Goal: Check status: Check status

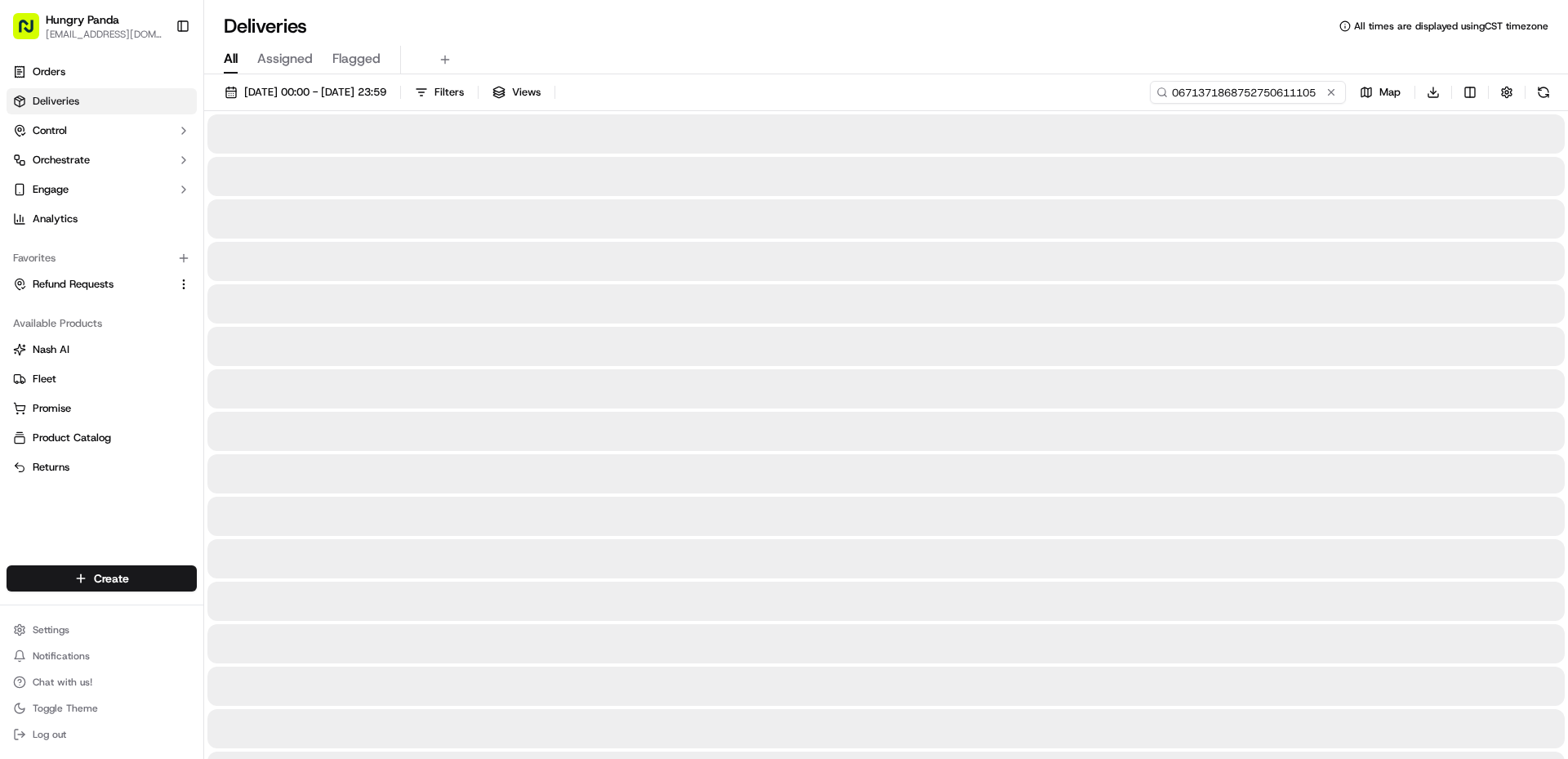
click at [1299, 99] on input "0671371868752750611105" at bounding box center [1248, 92] width 196 height 23
click at [1302, 90] on input "0671371868752750611105" at bounding box center [1248, 92] width 196 height 23
click at [1331, 95] on button at bounding box center [1331, 92] width 16 height 16
click at [1283, 96] on input at bounding box center [1248, 92] width 196 height 23
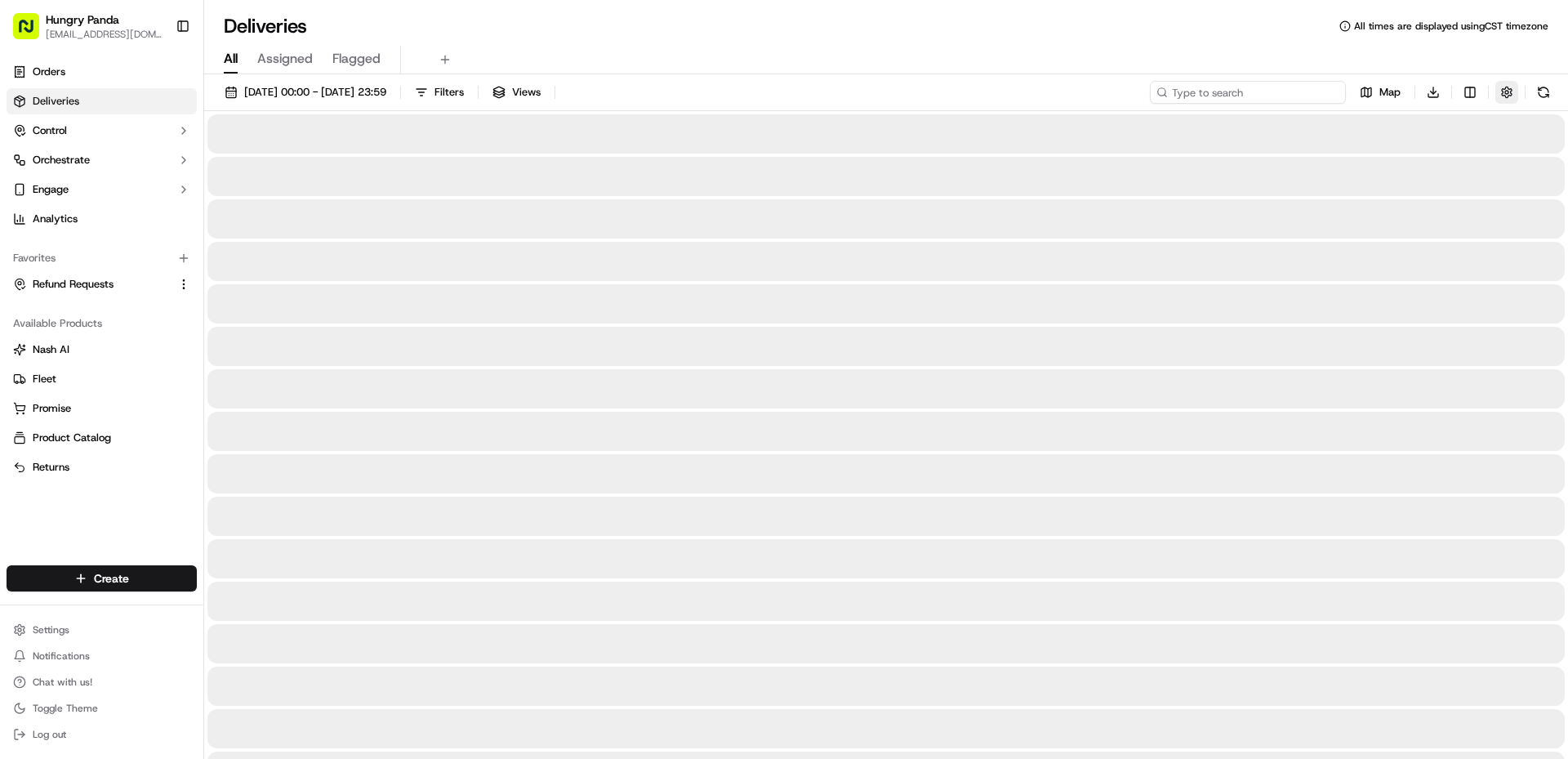
paste input "0671371868752750611105"
type input "0671371868752750611105"
click at [1546, 89] on button at bounding box center [1544, 92] width 23 height 23
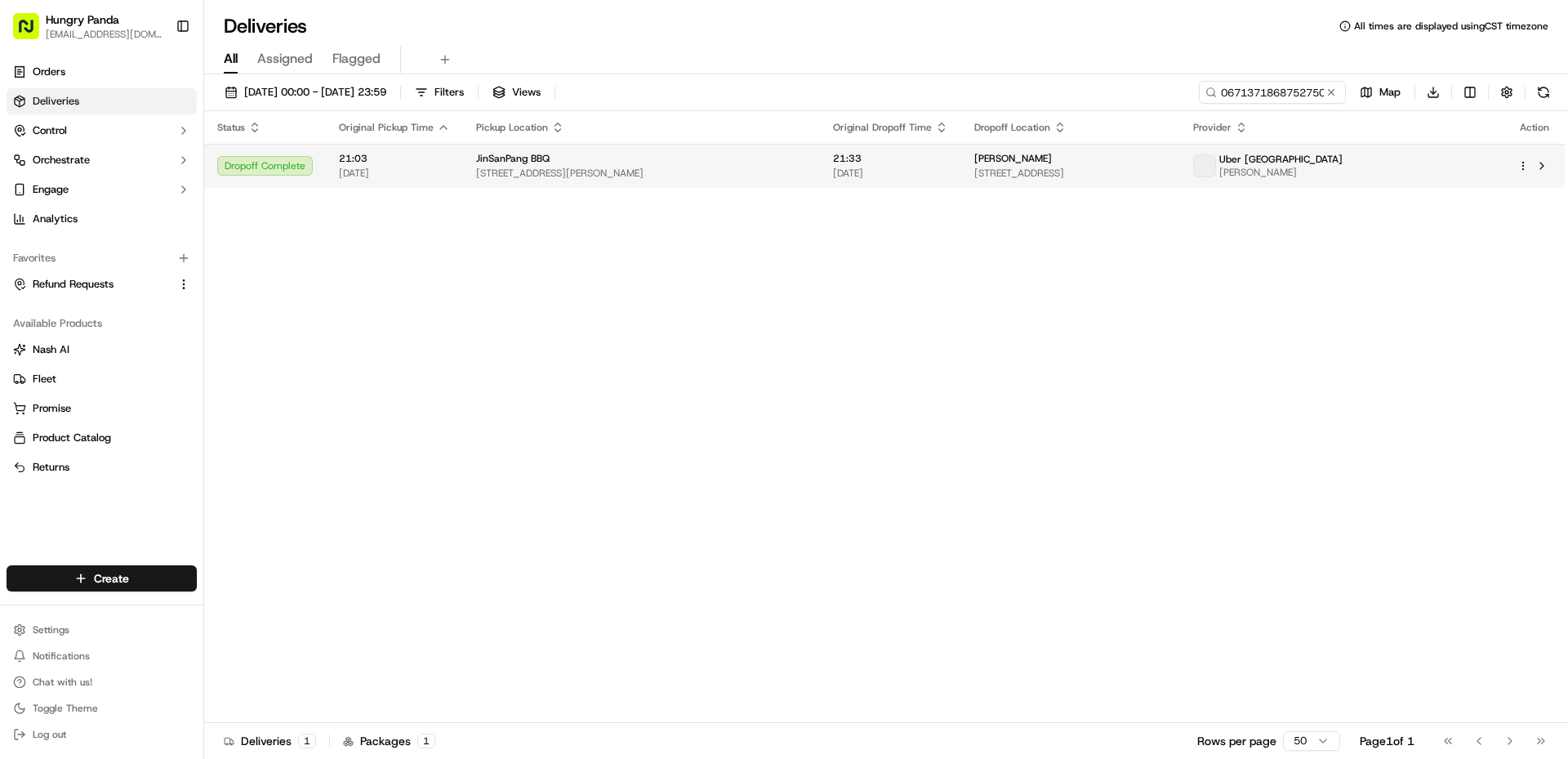
click at [1167, 171] on span "[STREET_ADDRESS]" at bounding box center [1071, 173] width 193 height 13
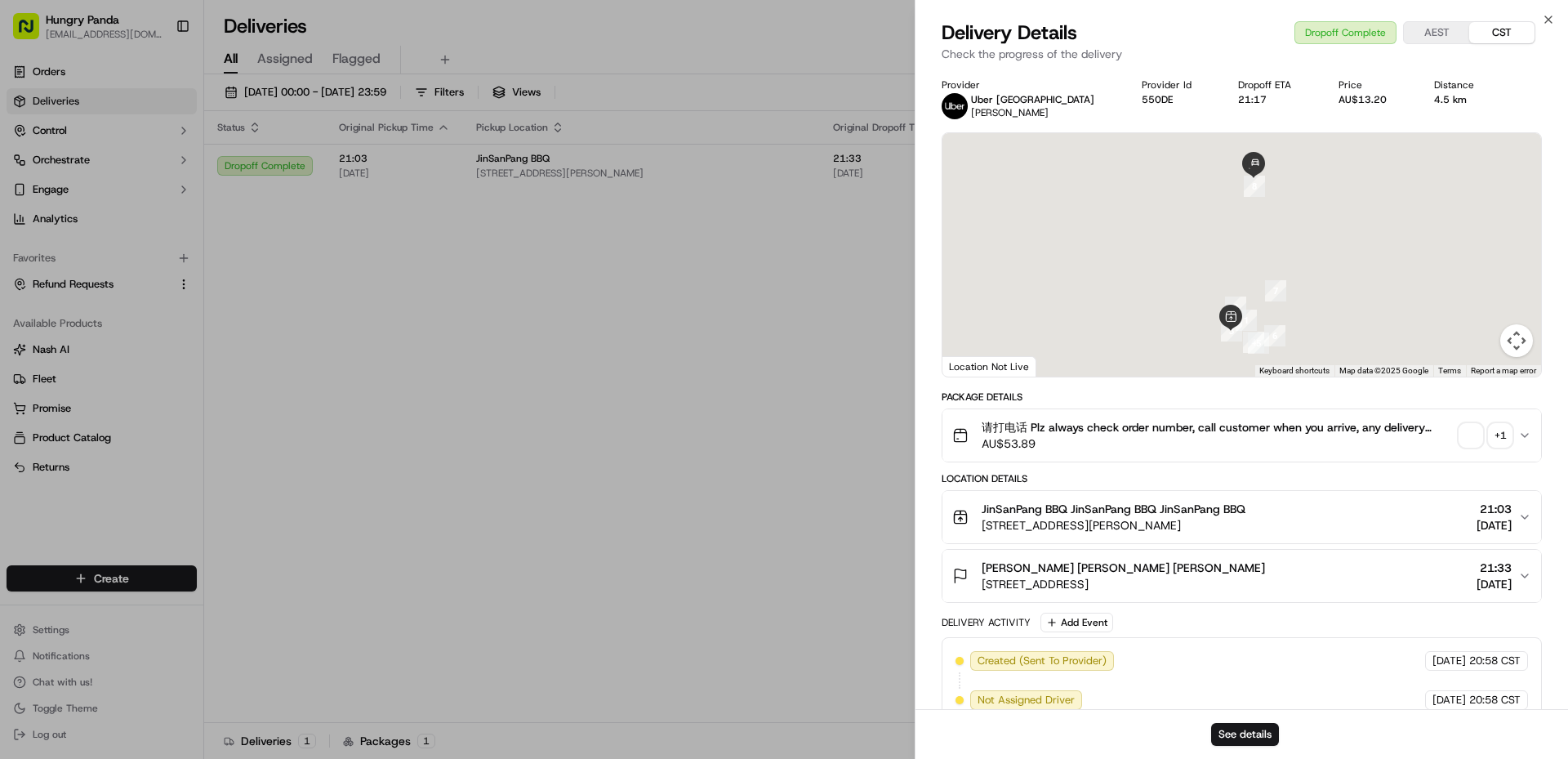
click at [1470, 429] on span "button" at bounding box center [1471, 435] width 23 height 23
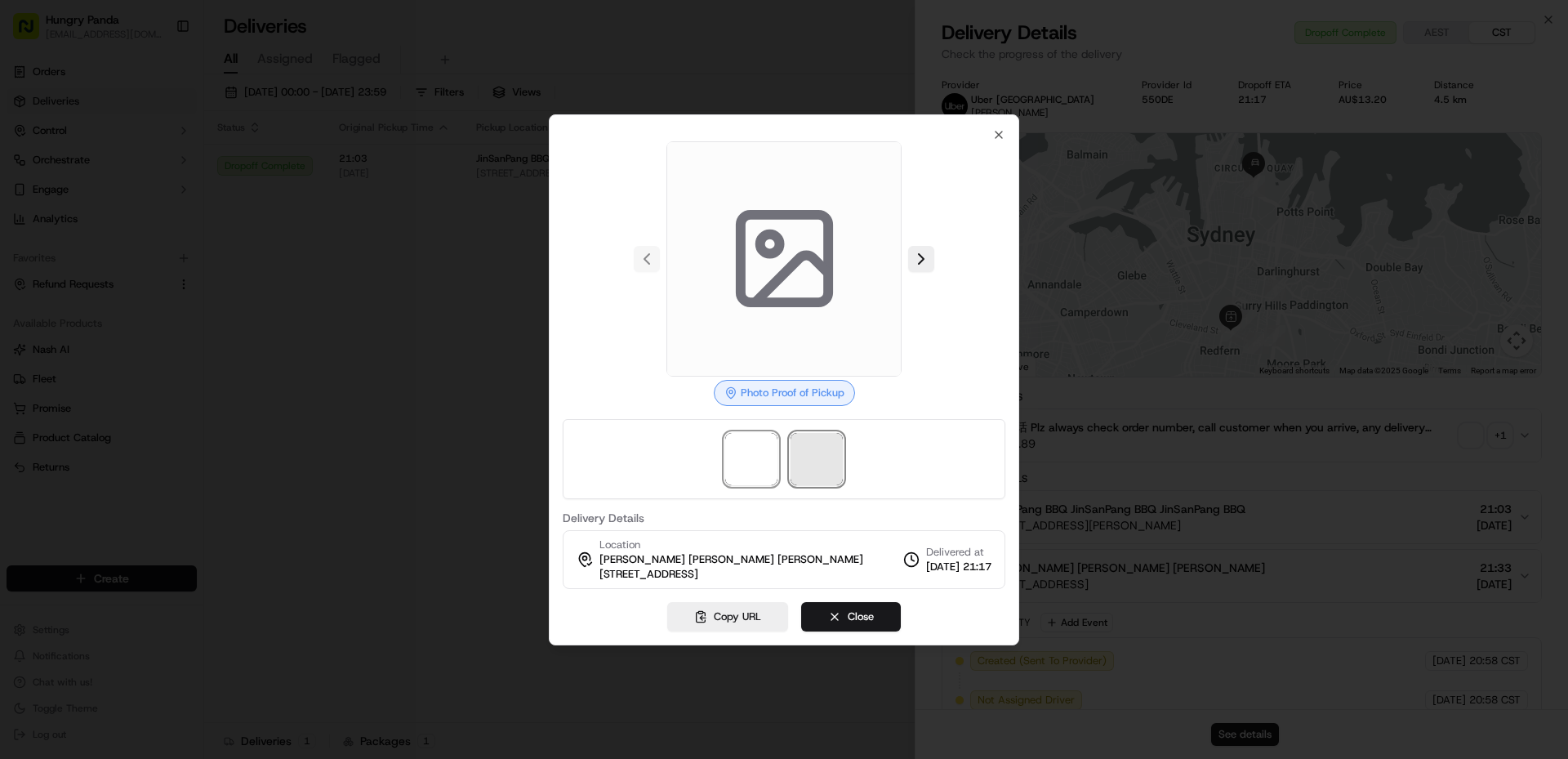
click at [821, 453] on span at bounding box center [817, 459] width 52 height 52
click at [777, 440] on span at bounding box center [751, 459] width 52 height 52
click at [845, 448] on div at bounding box center [784, 459] width 443 height 80
click at [829, 457] on span at bounding box center [817, 459] width 52 height 52
click at [814, 279] on icon at bounding box center [784, 258] width 117 height 117
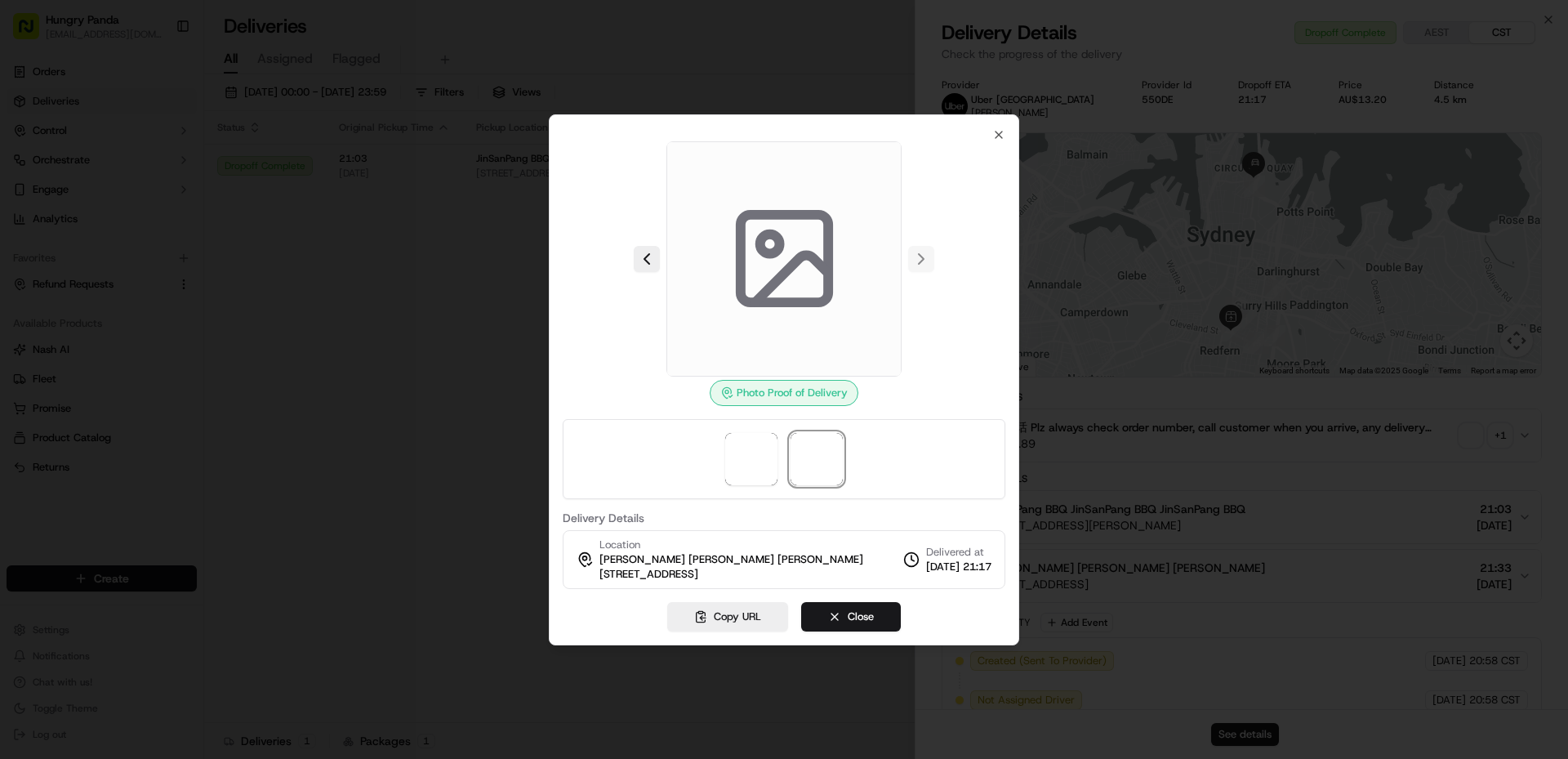
click at [812, 284] on icon at bounding box center [784, 258] width 117 height 117
click at [262, 402] on div at bounding box center [784, 379] width 1568 height 759
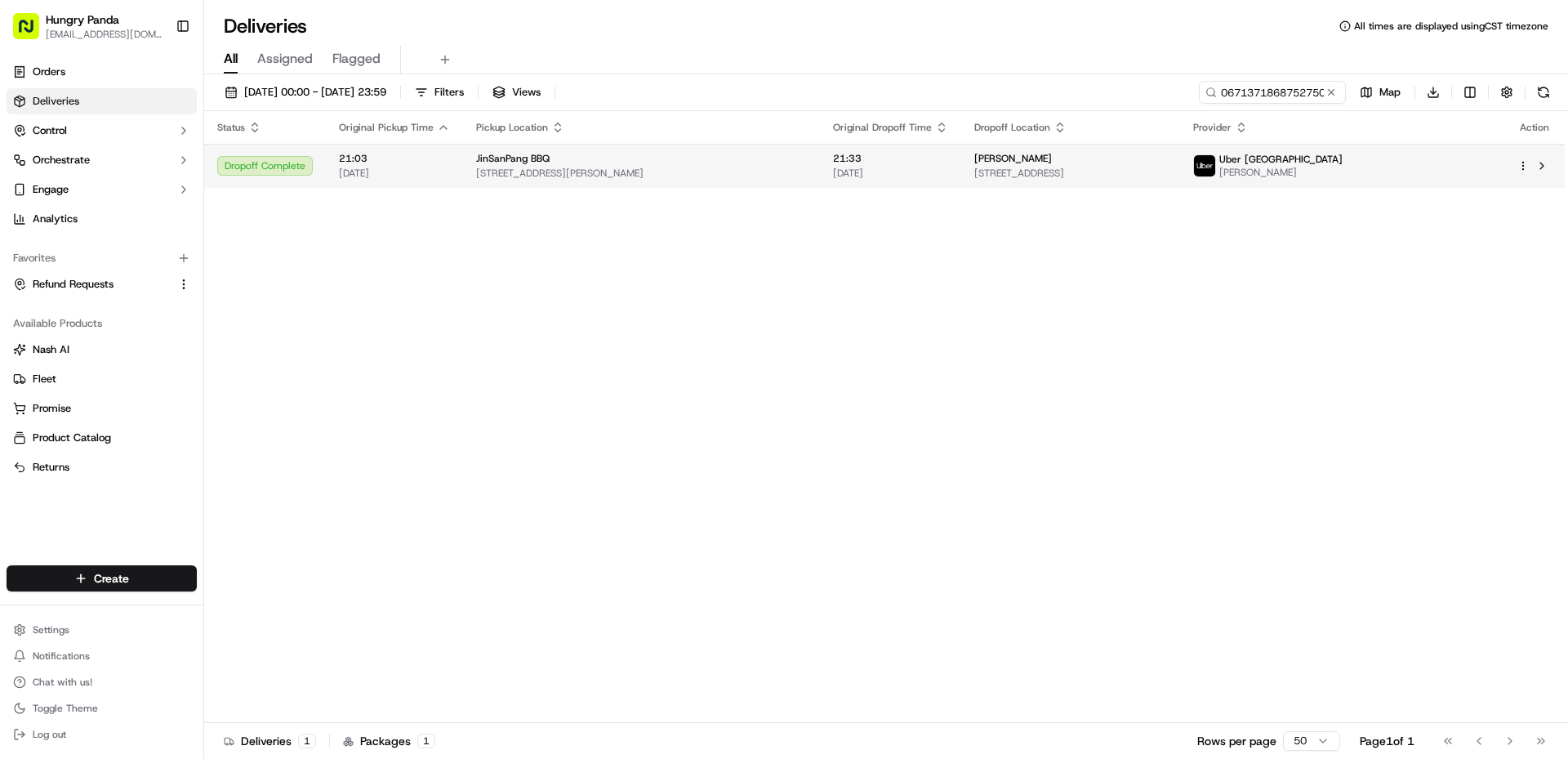
click at [292, 167] on div "Dropoff Complete" at bounding box center [265, 166] width 95 height 20
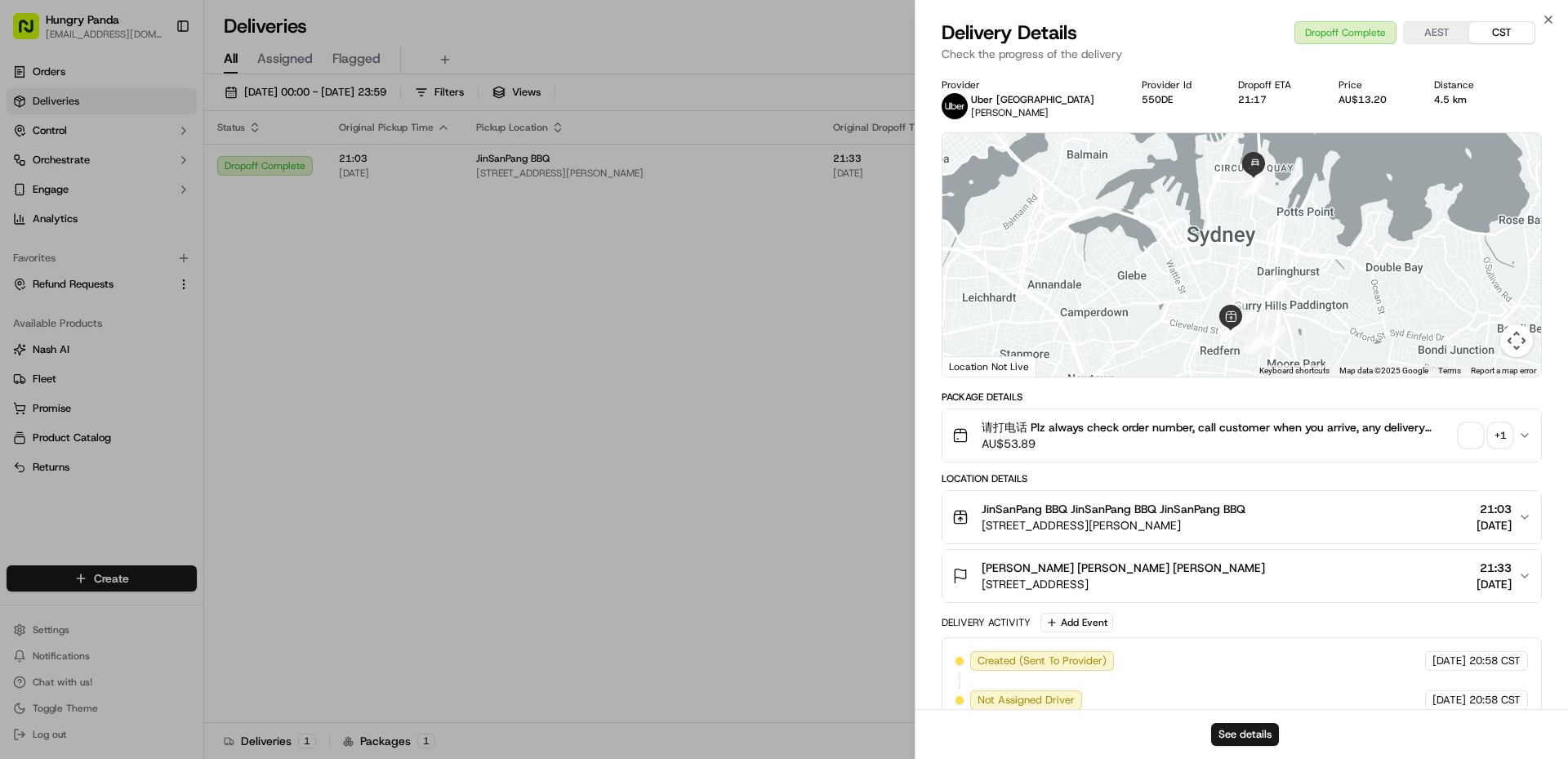
click at [1503, 440] on div "+ 1" at bounding box center [1500, 435] width 23 height 23
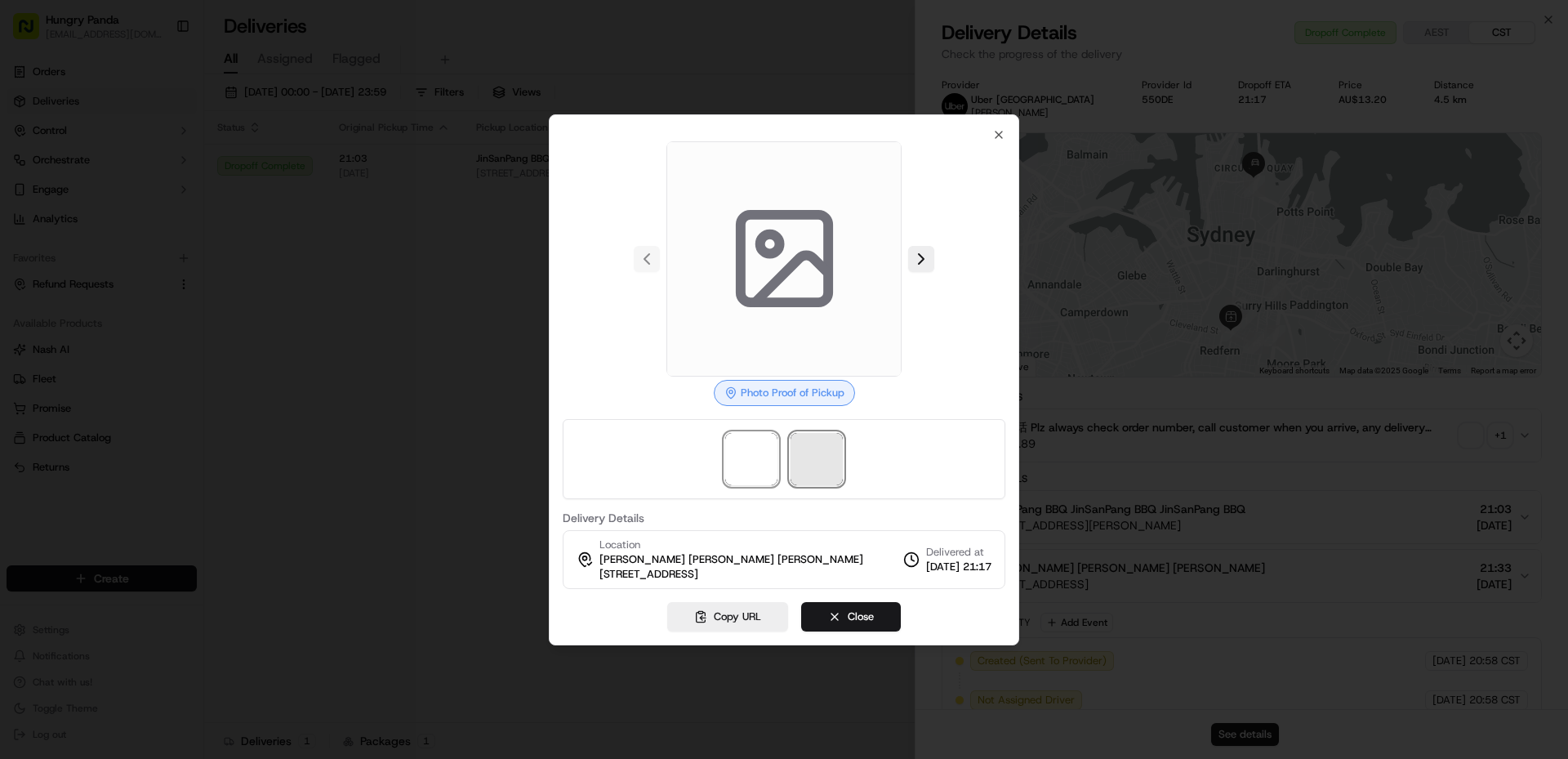
click at [830, 449] on span at bounding box center [817, 459] width 52 height 52
click at [759, 461] on img at bounding box center [751, 459] width 52 height 52
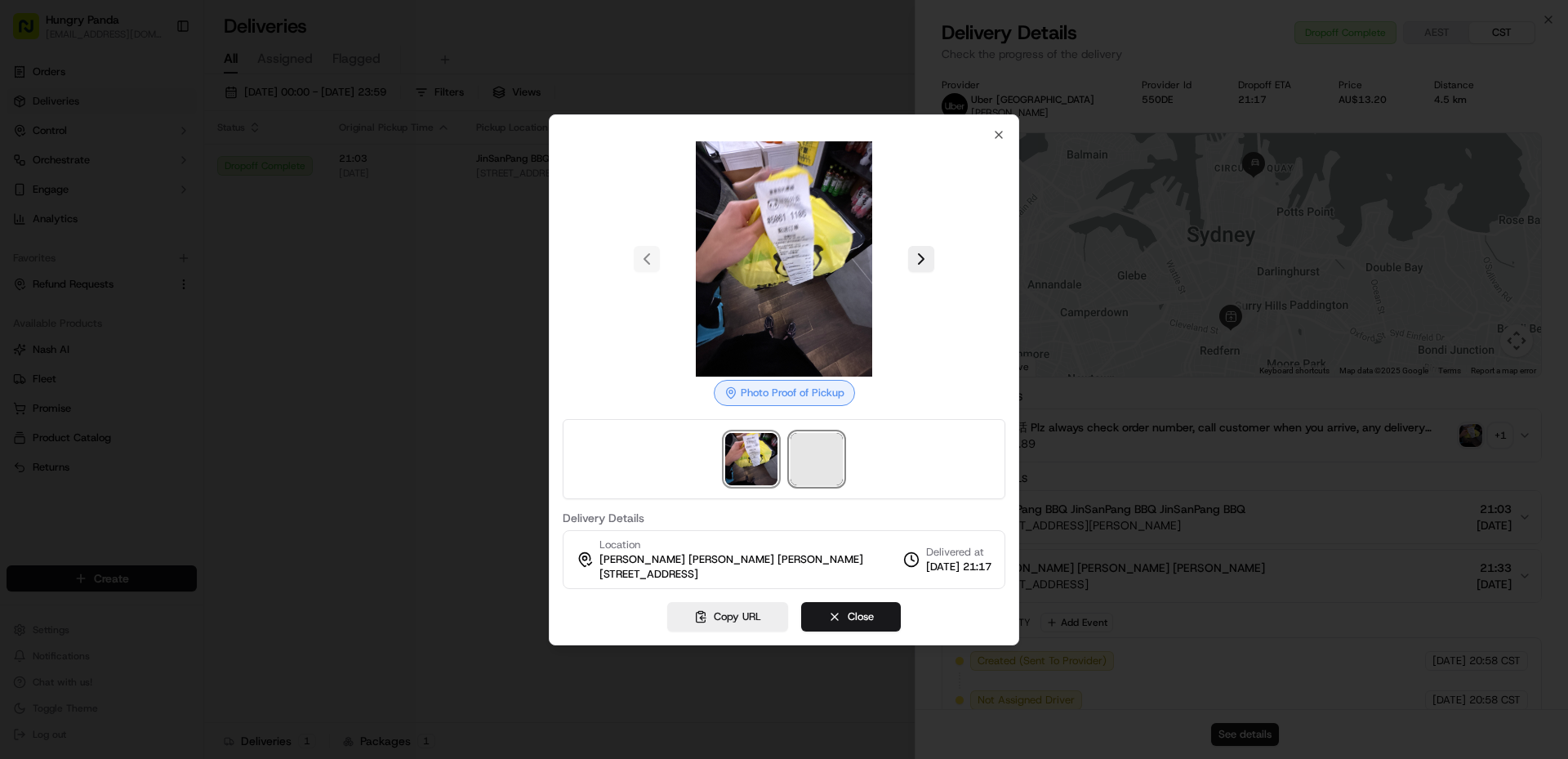
click at [802, 457] on span at bounding box center [817, 459] width 52 height 52
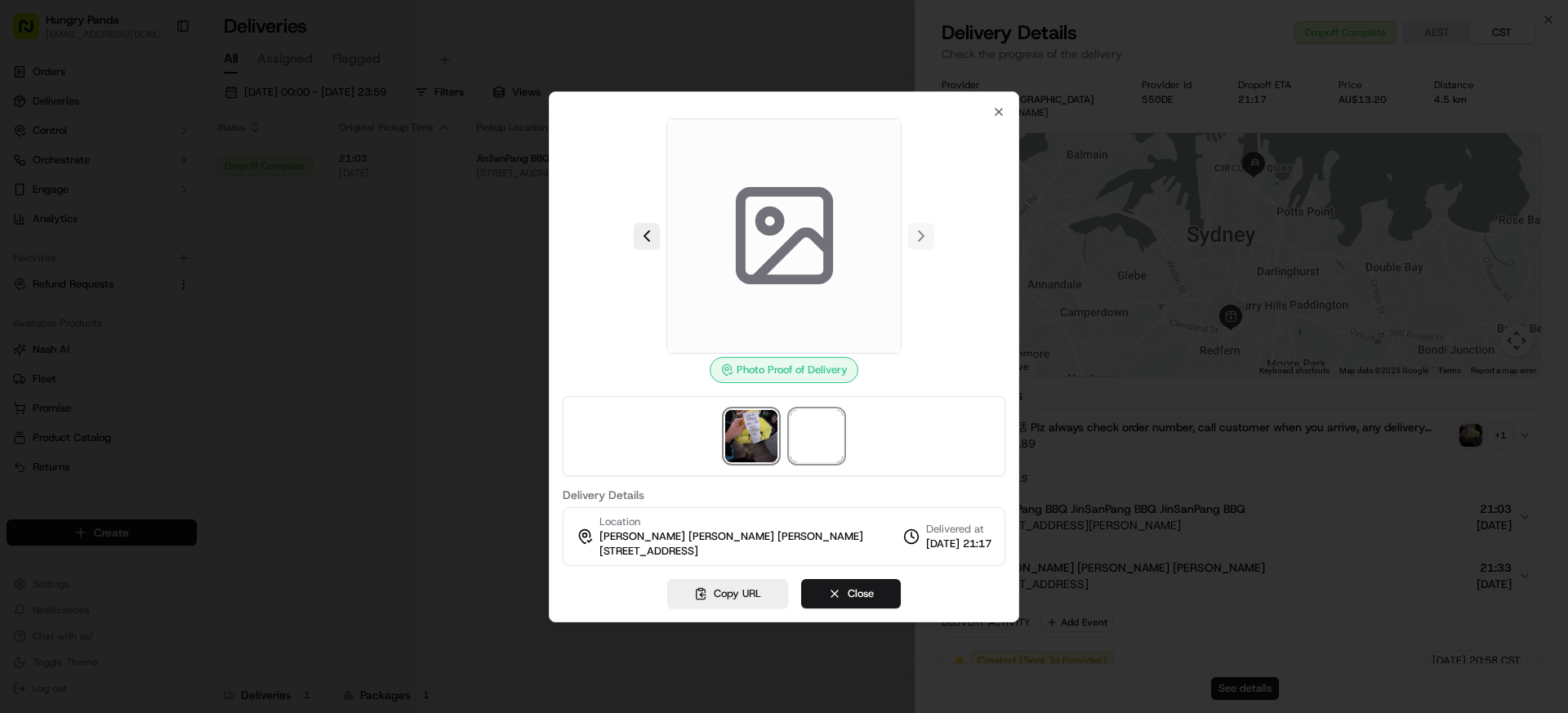
click at [757, 429] on img at bounding box center [751, 436] width 52 height 52
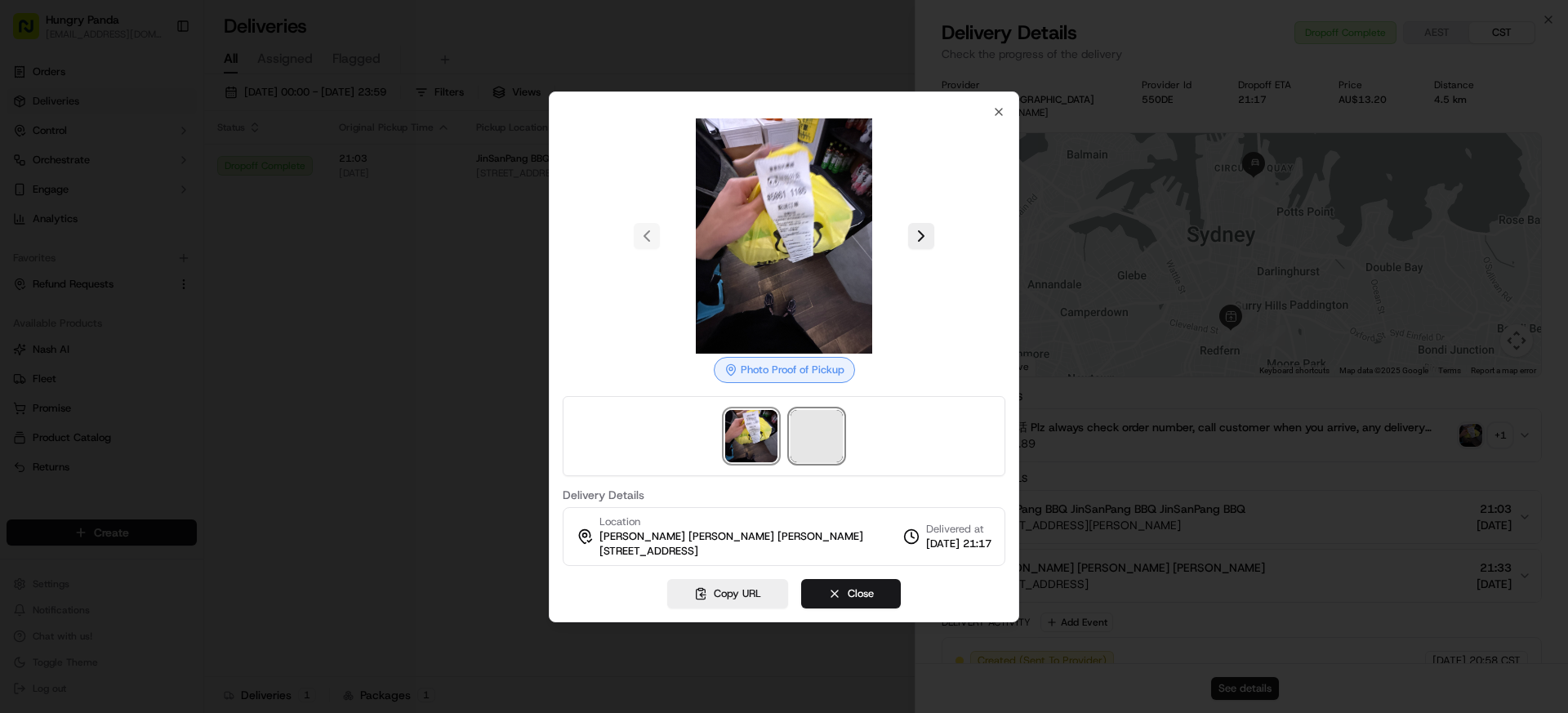
click at [798, 429] on span at bounding box center [817, 436] width 52 height 52
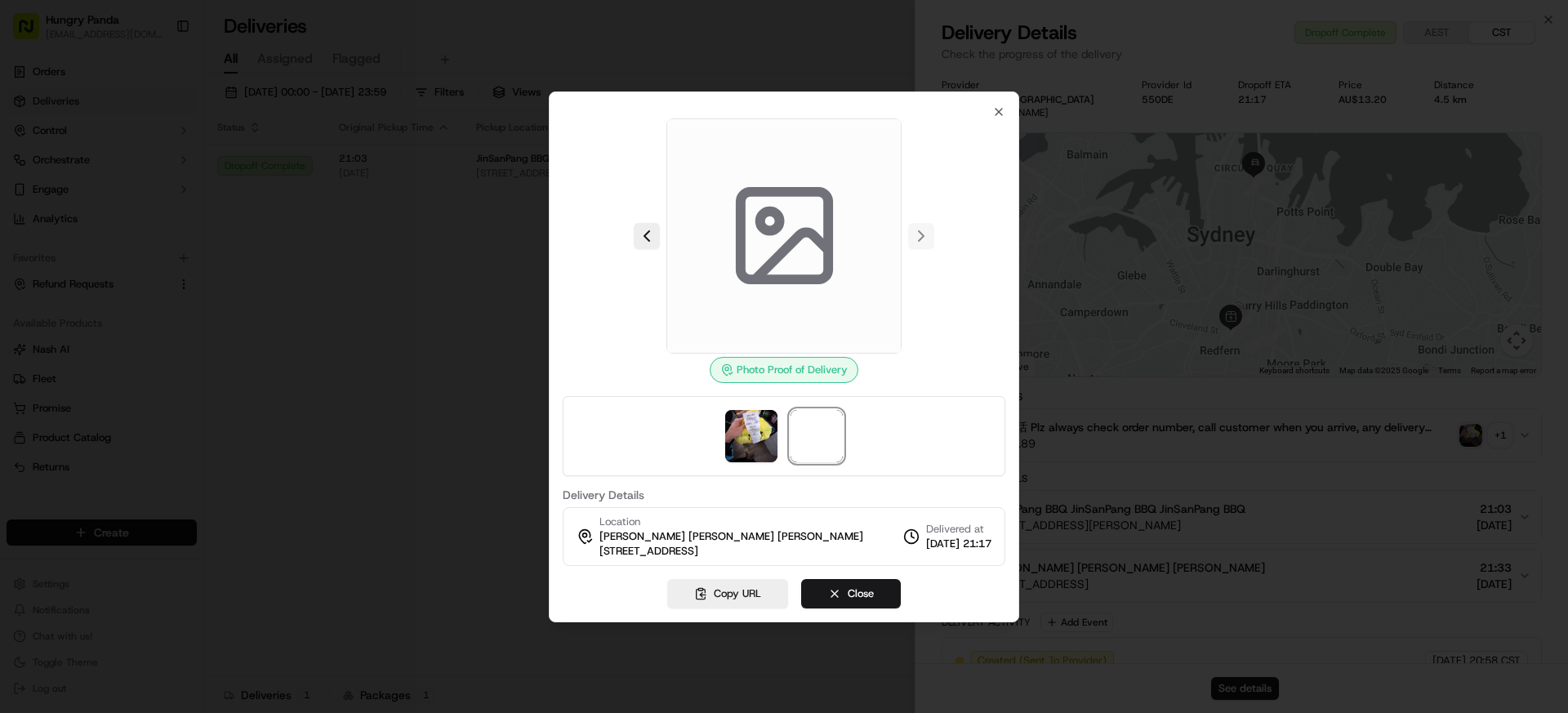
click at [828, 239] on rect at bounding box center [784, 235] width 88 height 88
click at [798, 279] on rect at bounding box center [784, 235] width 88 height 88
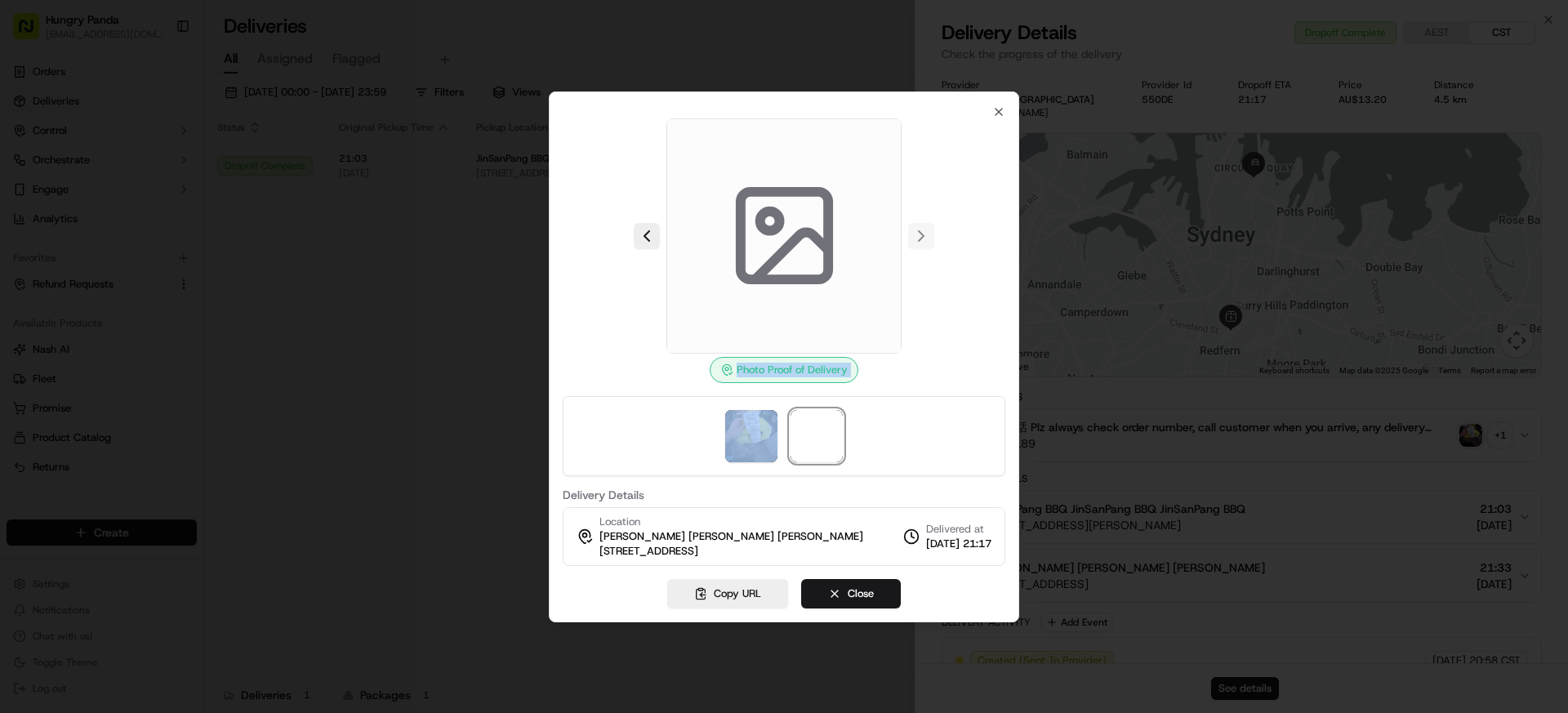
click at [681, 429] on div at bounding box center [784, 436] width 443 height 80
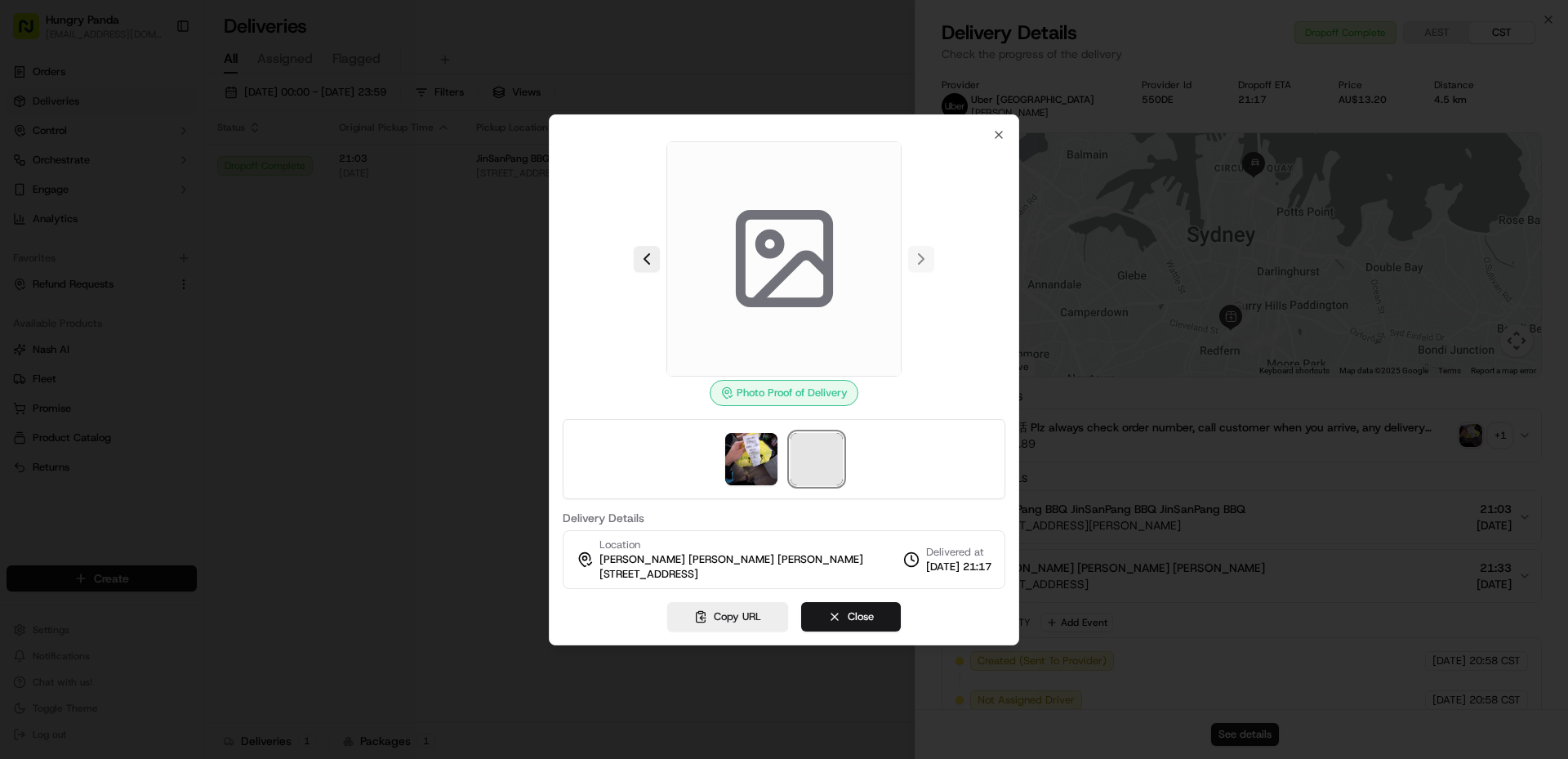
click at [814, 458] on span at bounding box center [817, 459] width 52 height 52
drag, startPoint x: 767, startPoint y: 455, endPoint x: 784, endPoint y: 449, distance: 18.0
click at [766, 455] on img at bounding box center [751, 459] width 52 height 52
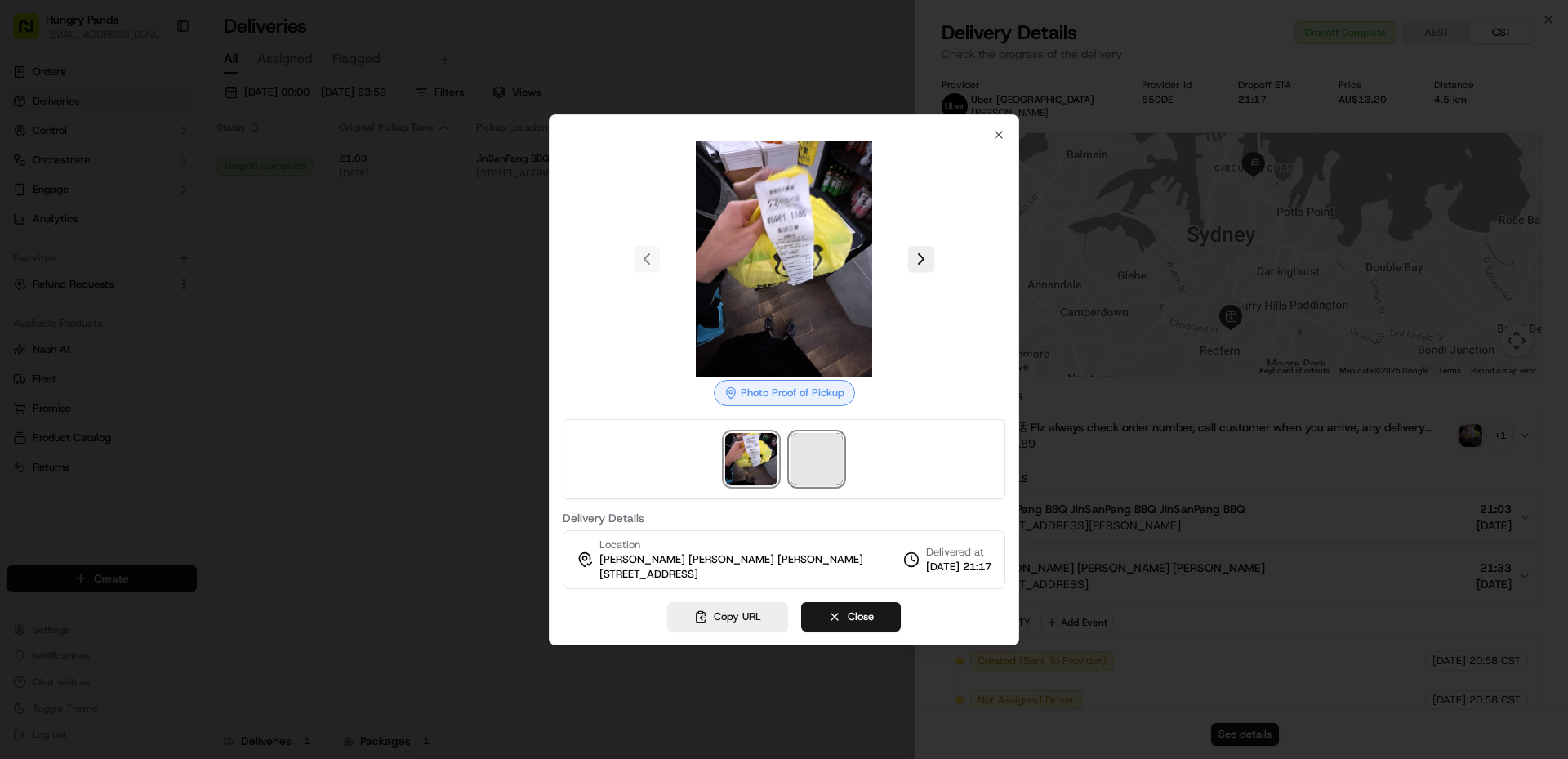
click at [819, 440] on span at bounding box center [817, 459] width 52 height 52
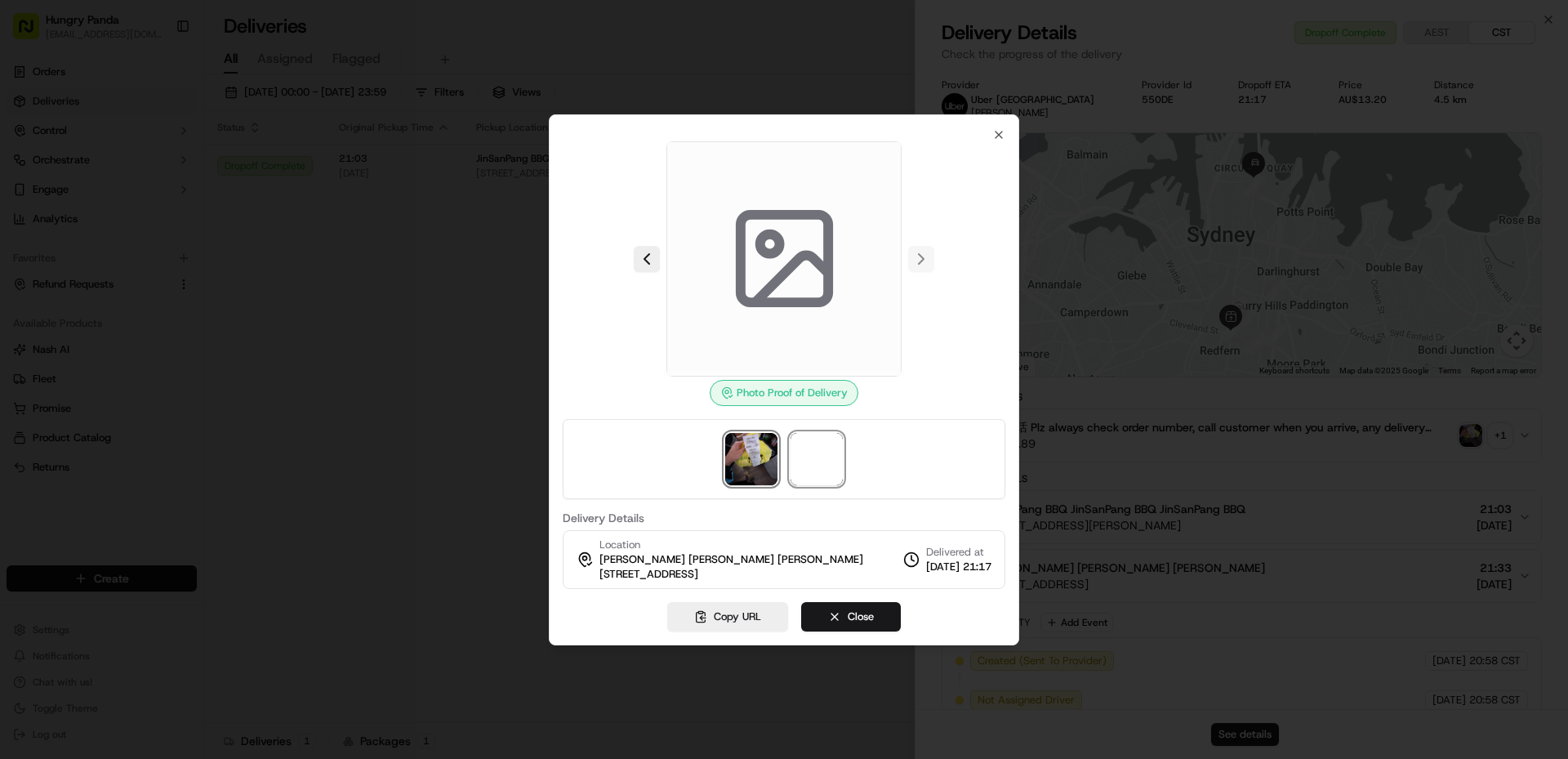
click at [745, 456] on img at bounding box center [751, 459] width 52 height 52
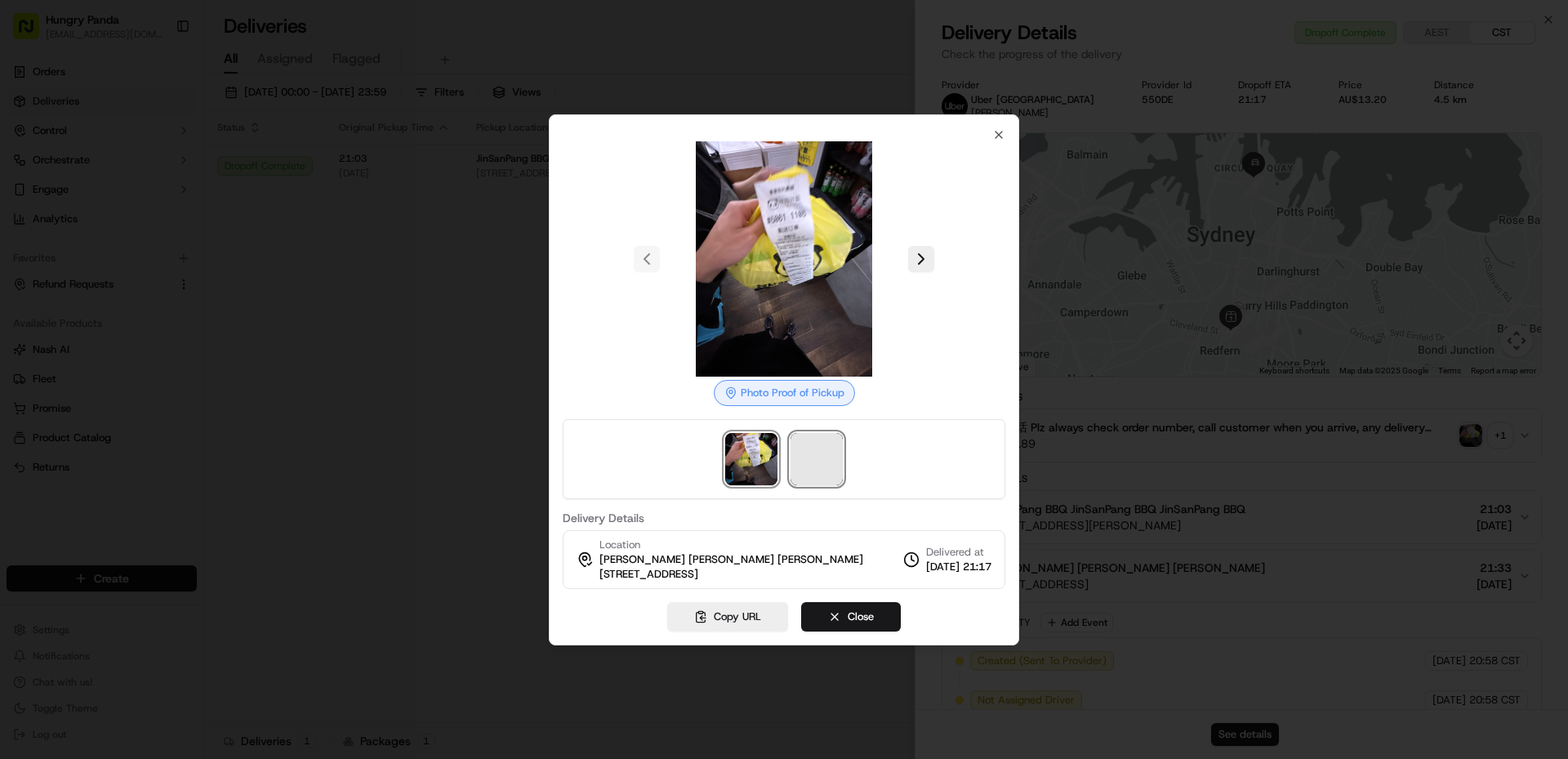
click at [830, 468] on span at bounding box center [817, 459] width 52 height 52
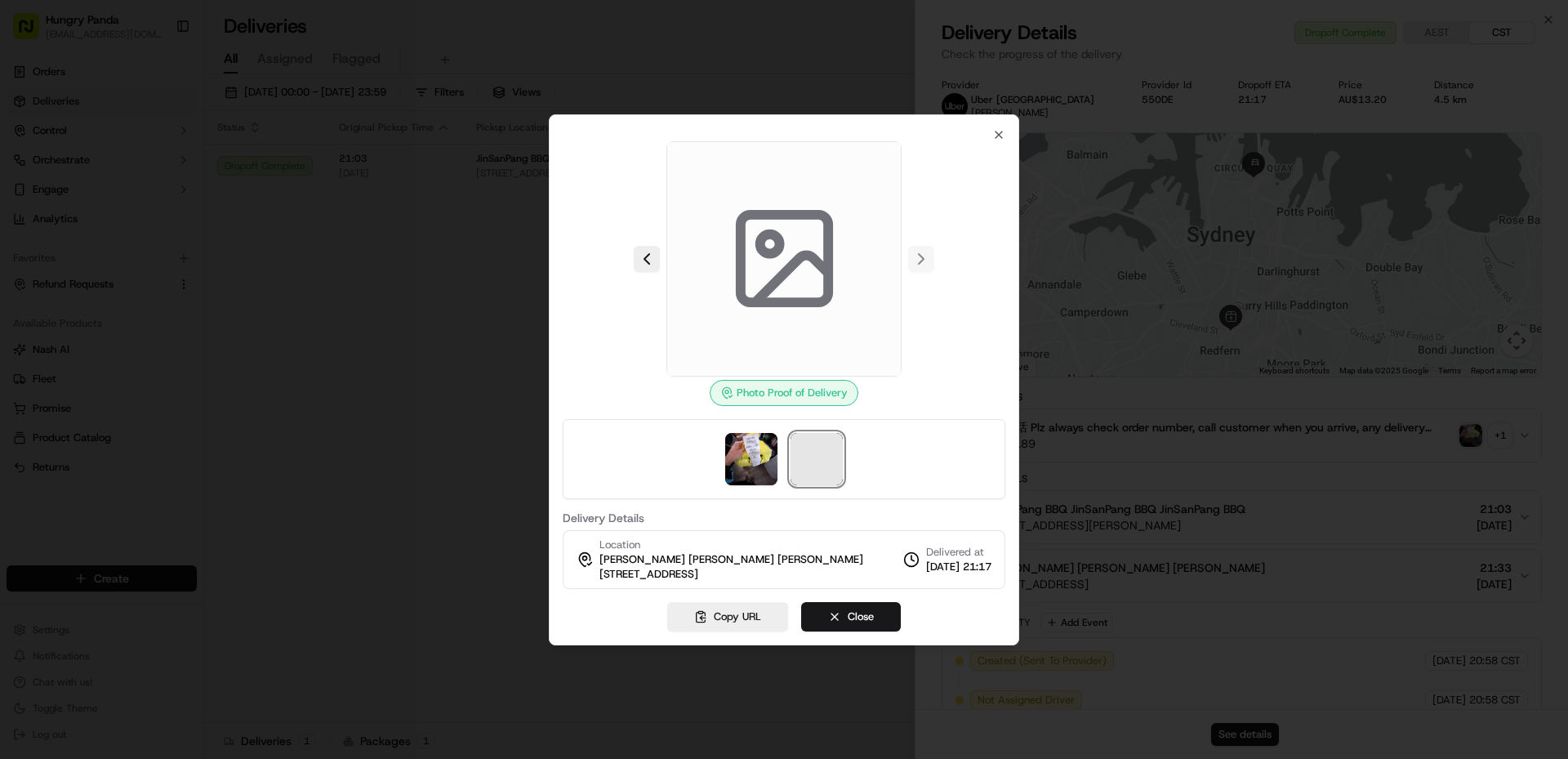
click at [830, 468] on span at bounding box center [817, 459] width 52 height 52
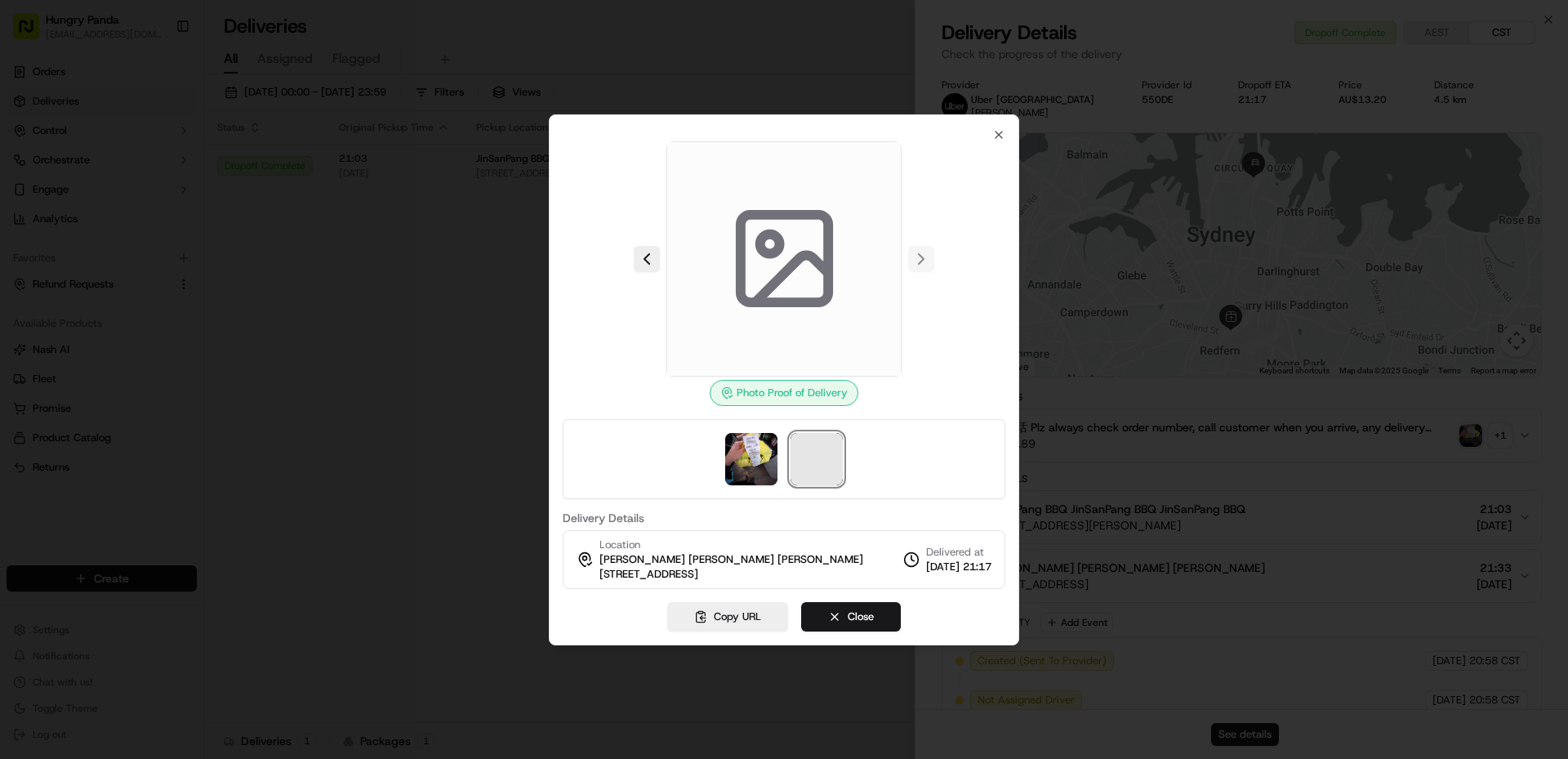
click at [830, 468] on span at bounding box center [817, 459] width 52 height 52
click at [830, 468] on span at bounding box center [817, 459] width 52 height 52
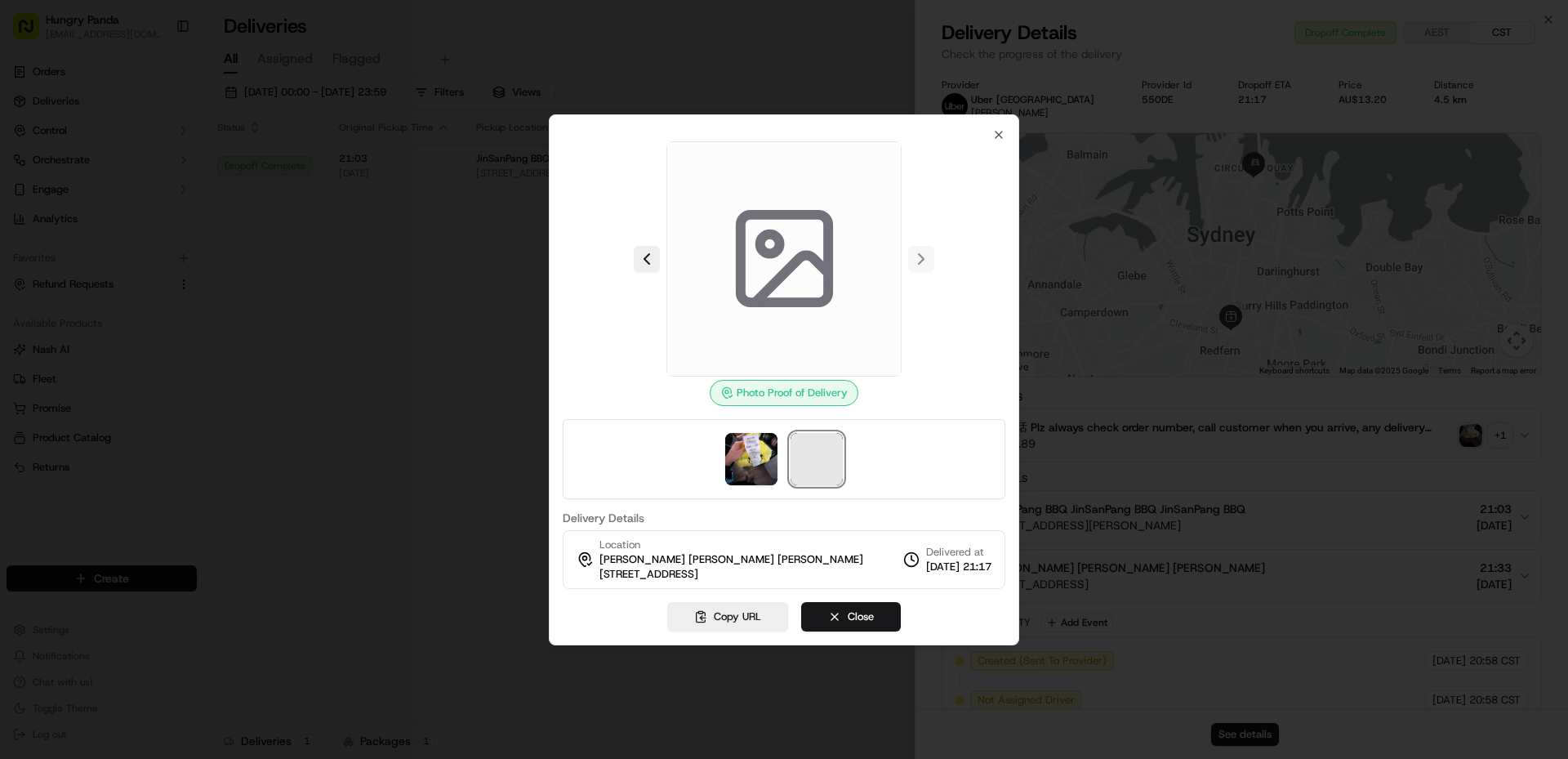
click at [830, 468] on span at bounding box center [817, 459] width 52 height 52
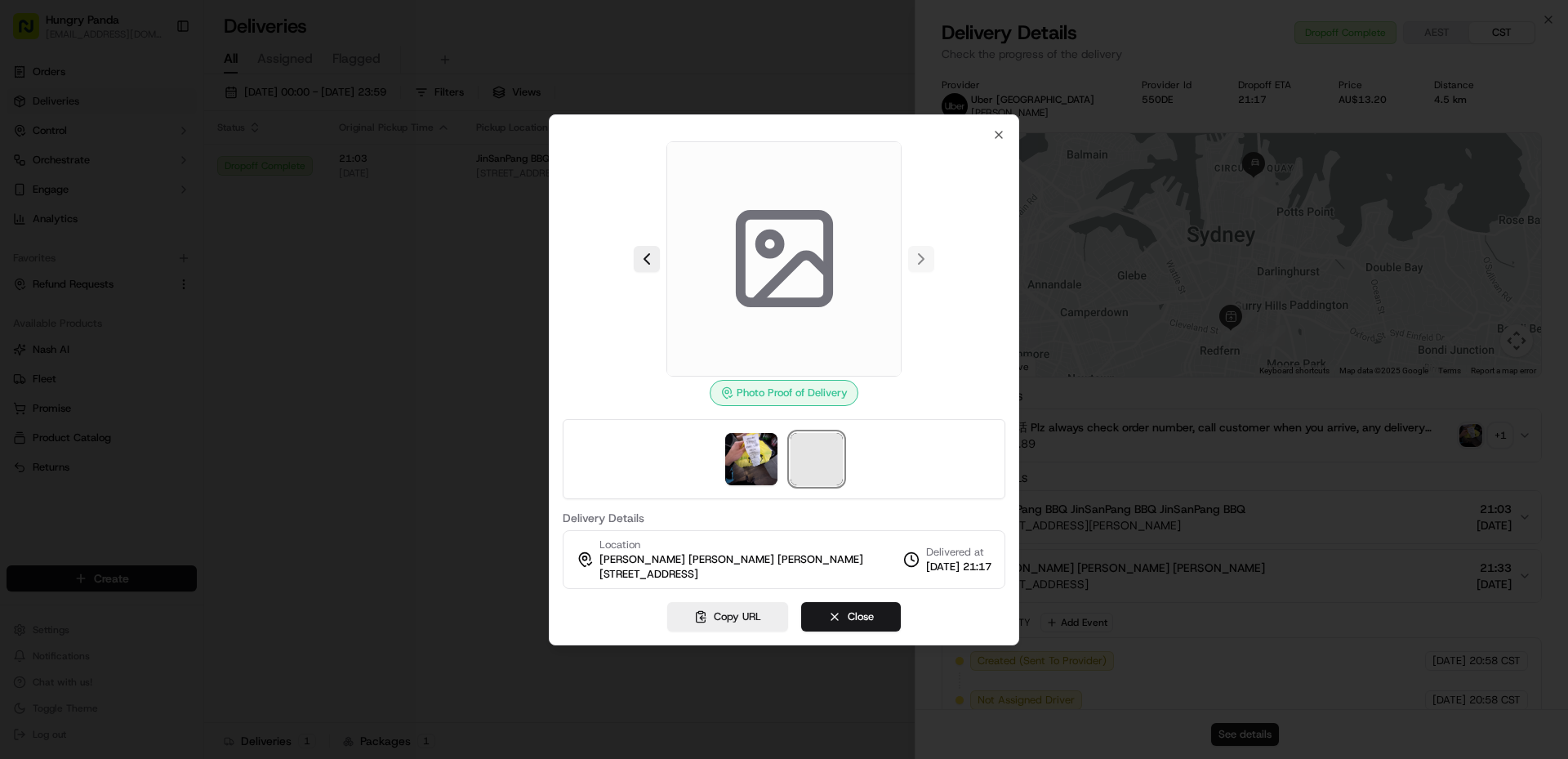
click at [830, 468] on span at bounding box center [817, 459] width 52 height 52
click at [845, 273] on span at bounding box center [784, 258] width 235 height 235
click at [842, 272] on span at bounding box center [784, 258] width 235 height 235
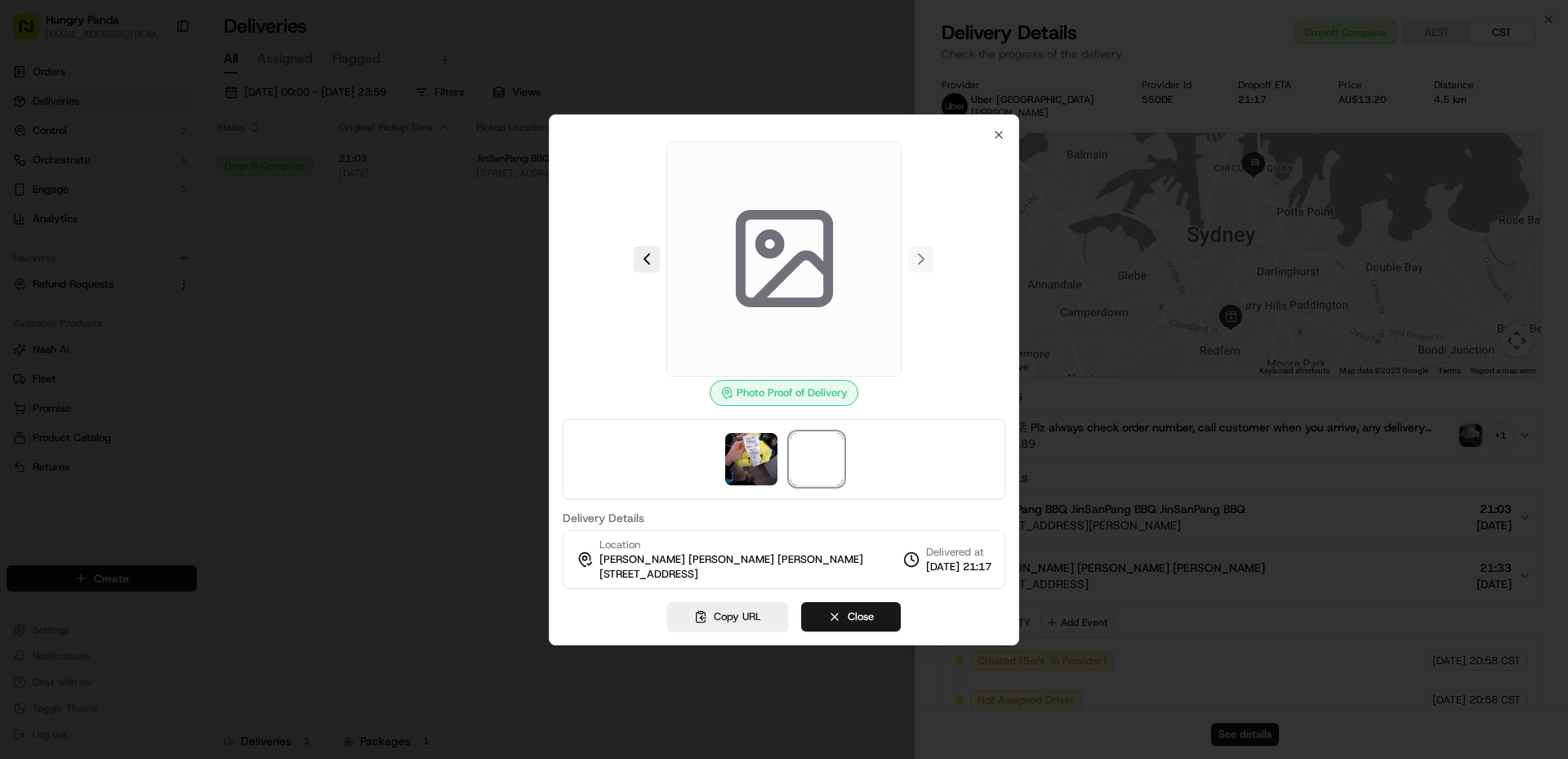
drag, startPoint x: 773, startPoint y: 271, endPoint x: 738, endPoint y: 248, distance: 41.9
click at [770, 268] on icon at bounding box center [784, 258] width 117 height 117
drag, startPoint x: 745, startPoint y: 258, endPoint x: 650, endPoint y: 188, distance: 118.0
click at [732, 255] on icon at bounding box center [784, 258] width 117 height 117
drag, startPoint x: 650, startPoint y: 188, endPoint x: 681, endPoint y: 153, distance: 46.8
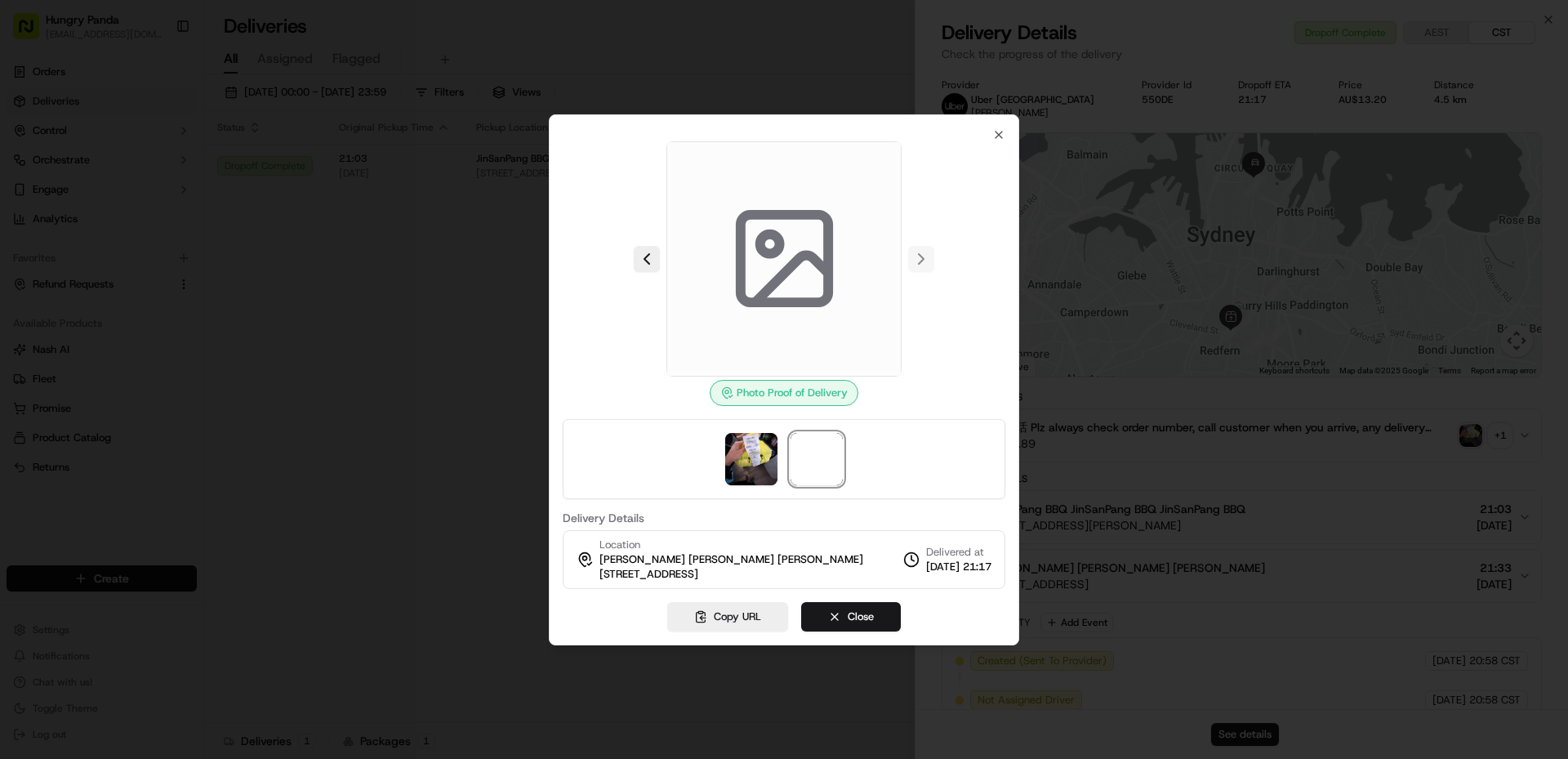
click at [650, 205] on div at bounding box center [784, 258] width 443 height 235
click at [668, 225] on span at bounding box center [784, 258] width 235 height 235
click at [656, 210] on div at bounding box center [784, 258] width 443 height 235
click at [667, 182] on span at bounding box center [784, 258] width 235 height 235
click at [679, 180] on span at bounding box center [784, 258] width 235 height 235
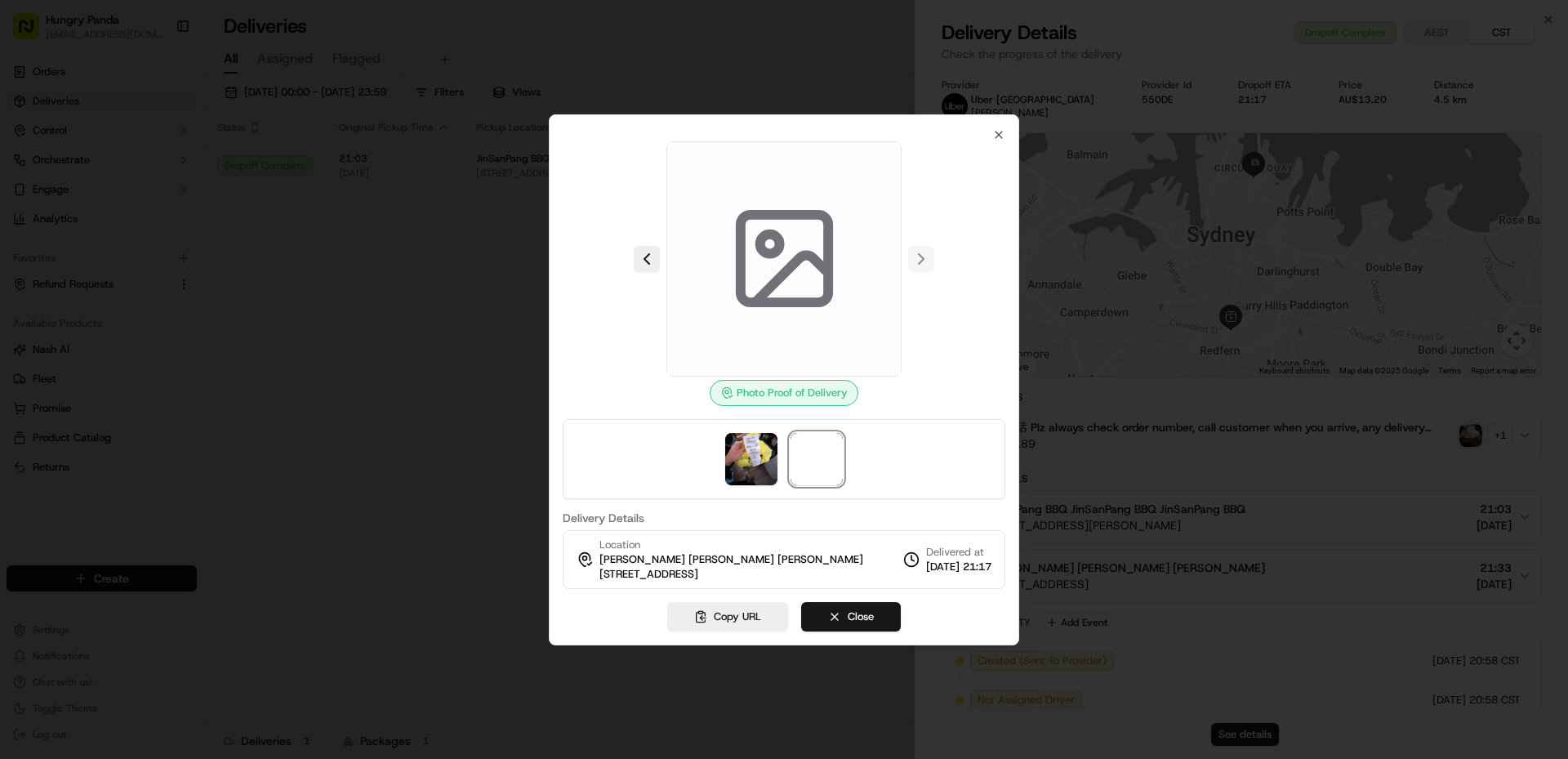
click at [718, 173] on span at bounding box center [784, 258] width 235 height 235
click at [732, 173] on span at bounding box center [784, 258] width 235 height 235
click at [732, 173] on span at bounding box center [784, 258] width 235 height 235
click at [908, 396] on div "Photo Proof of Delivery" at bounding box center [784, 273] width 443 height 265
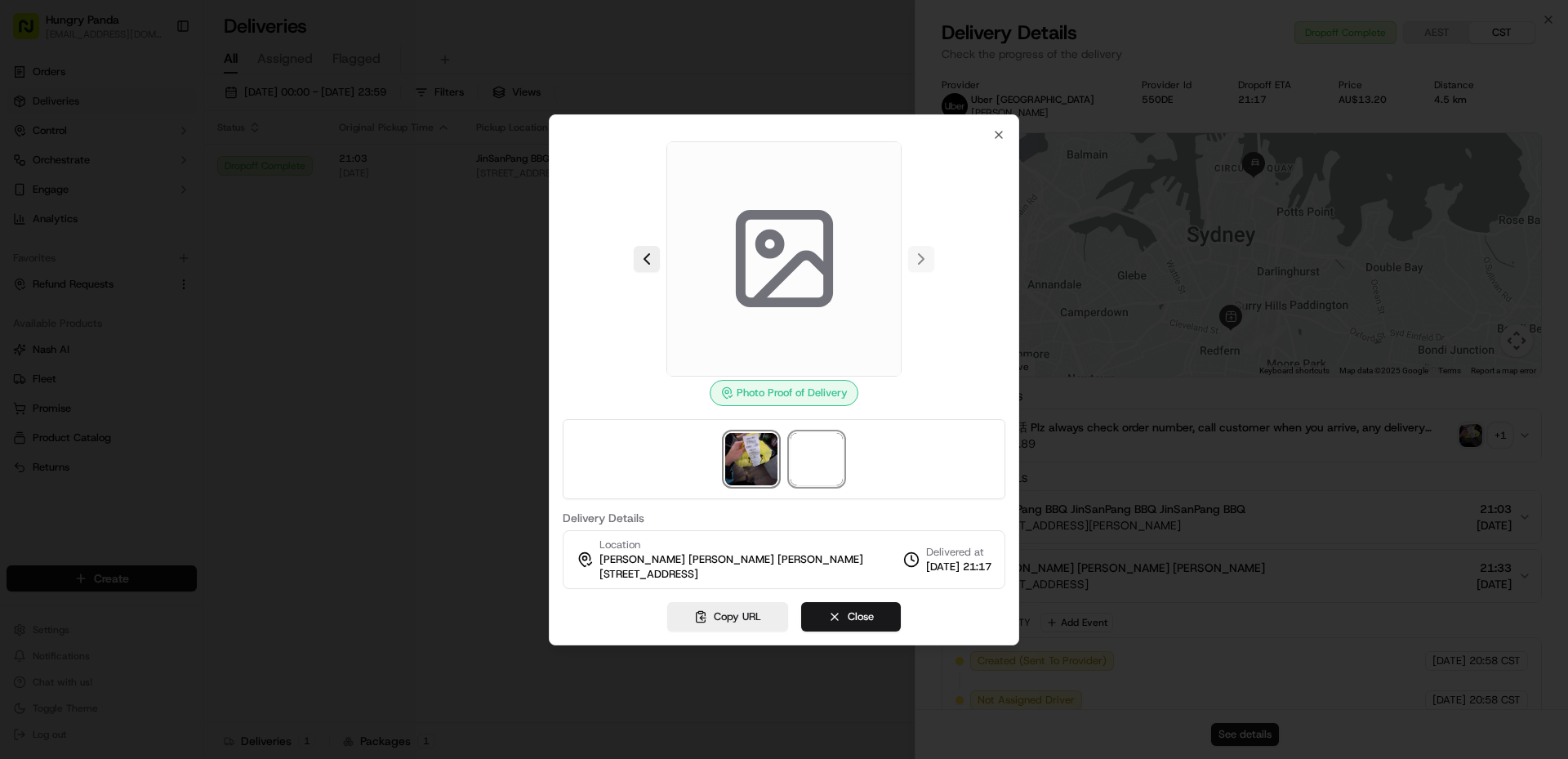
click at [764, 439] on img at bounding box center [751, 459] width 52 height 52
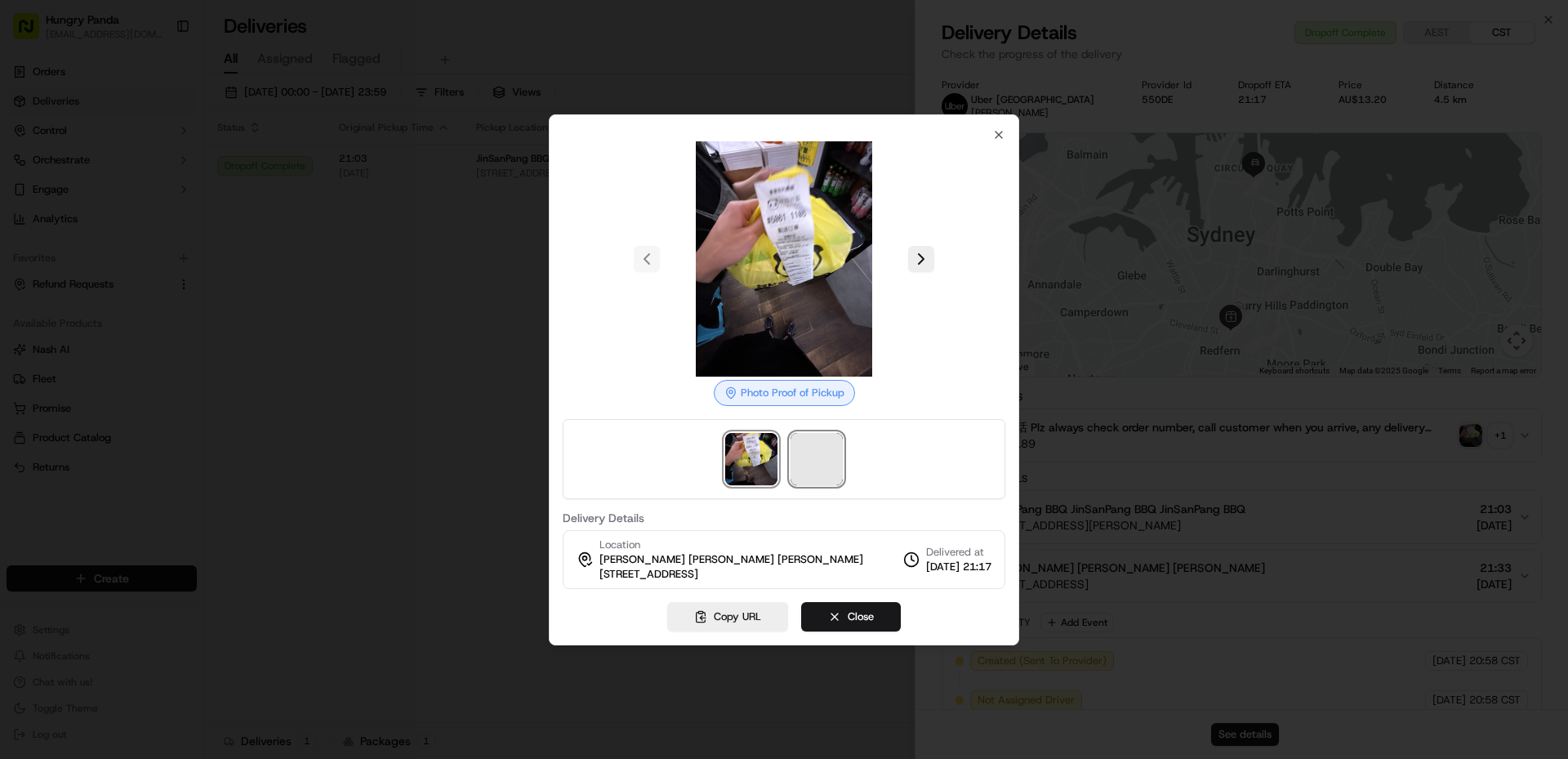
click at [802, 445] on span at bounding box center [817, 459] width 52 height 52
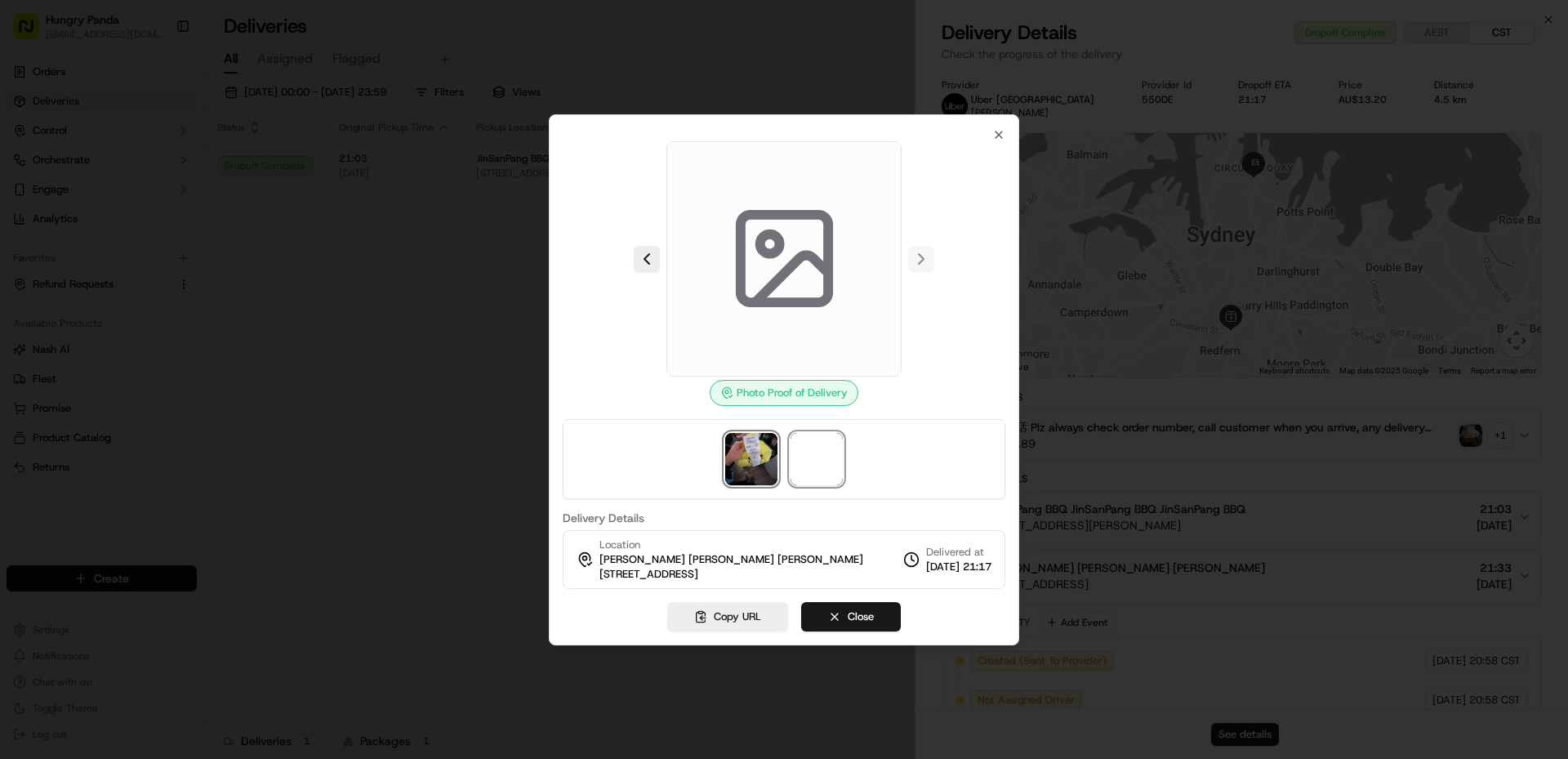
click at [751, 467] on img at bounding box center [751, 459] width 52 height 52
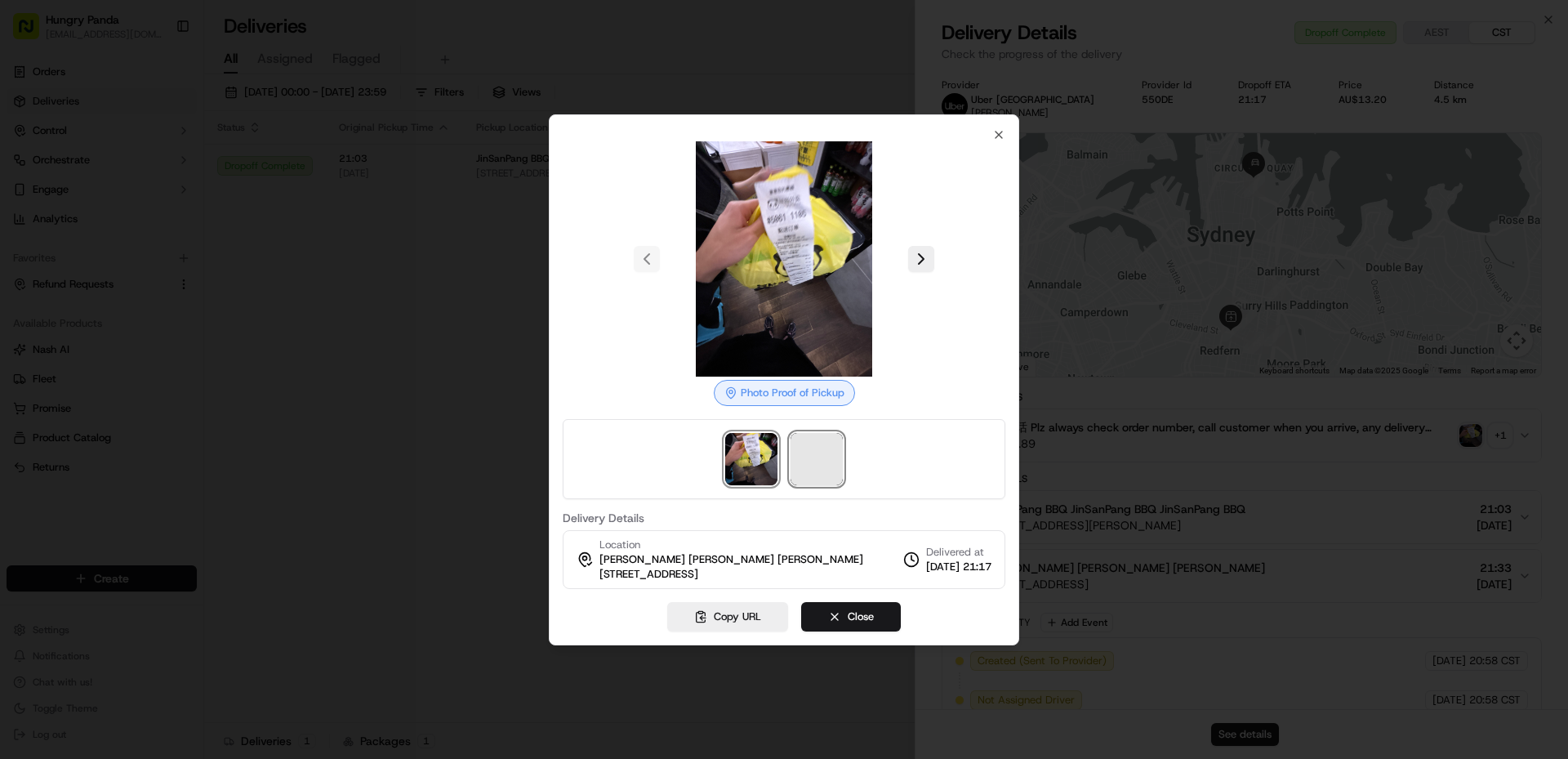
click at [818, 455] on span at bounding box center [817, 459] width 52 height 52
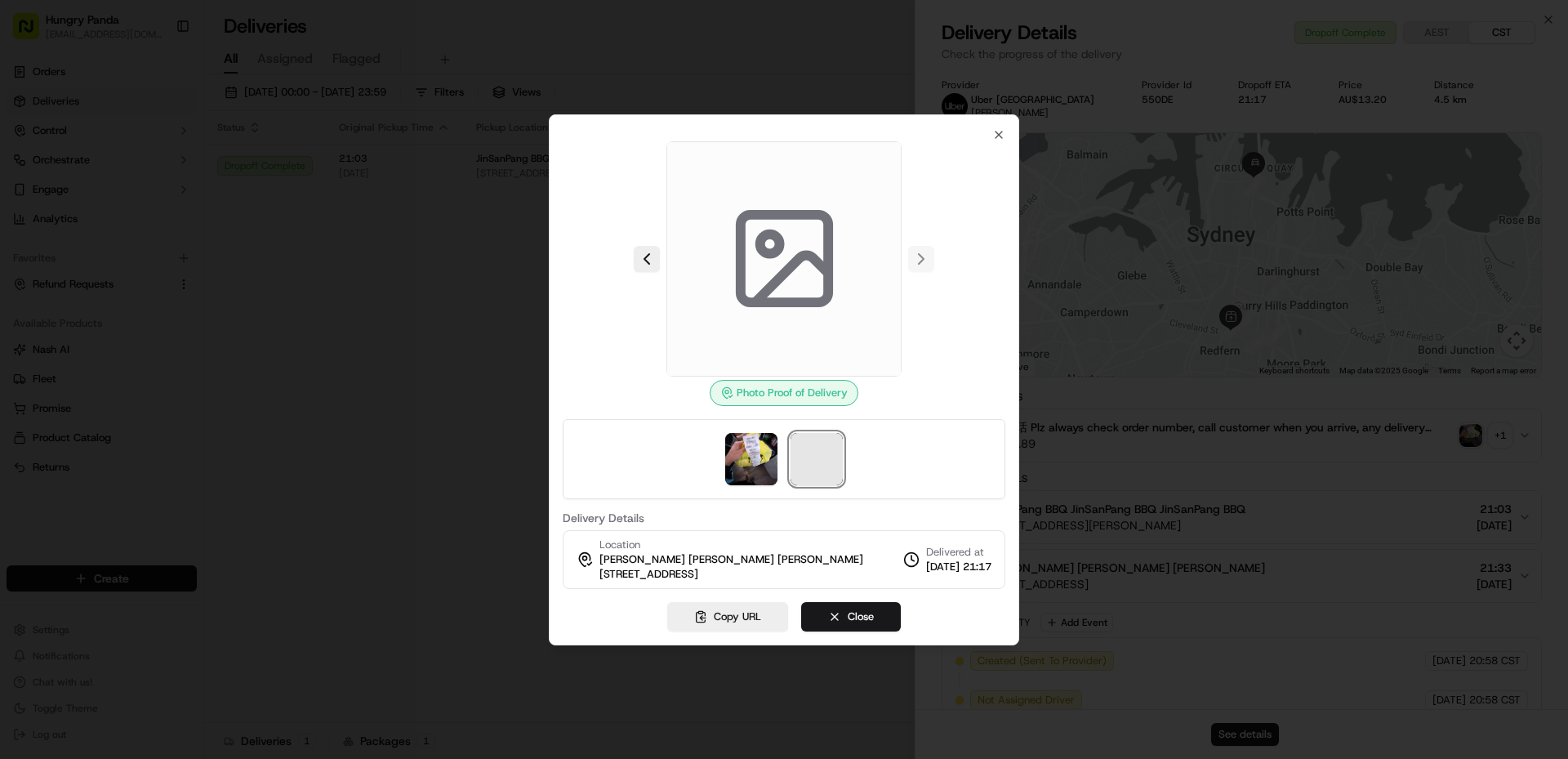
click at [818, 455] on span at bounding box center [817, 459] width 52 height 52
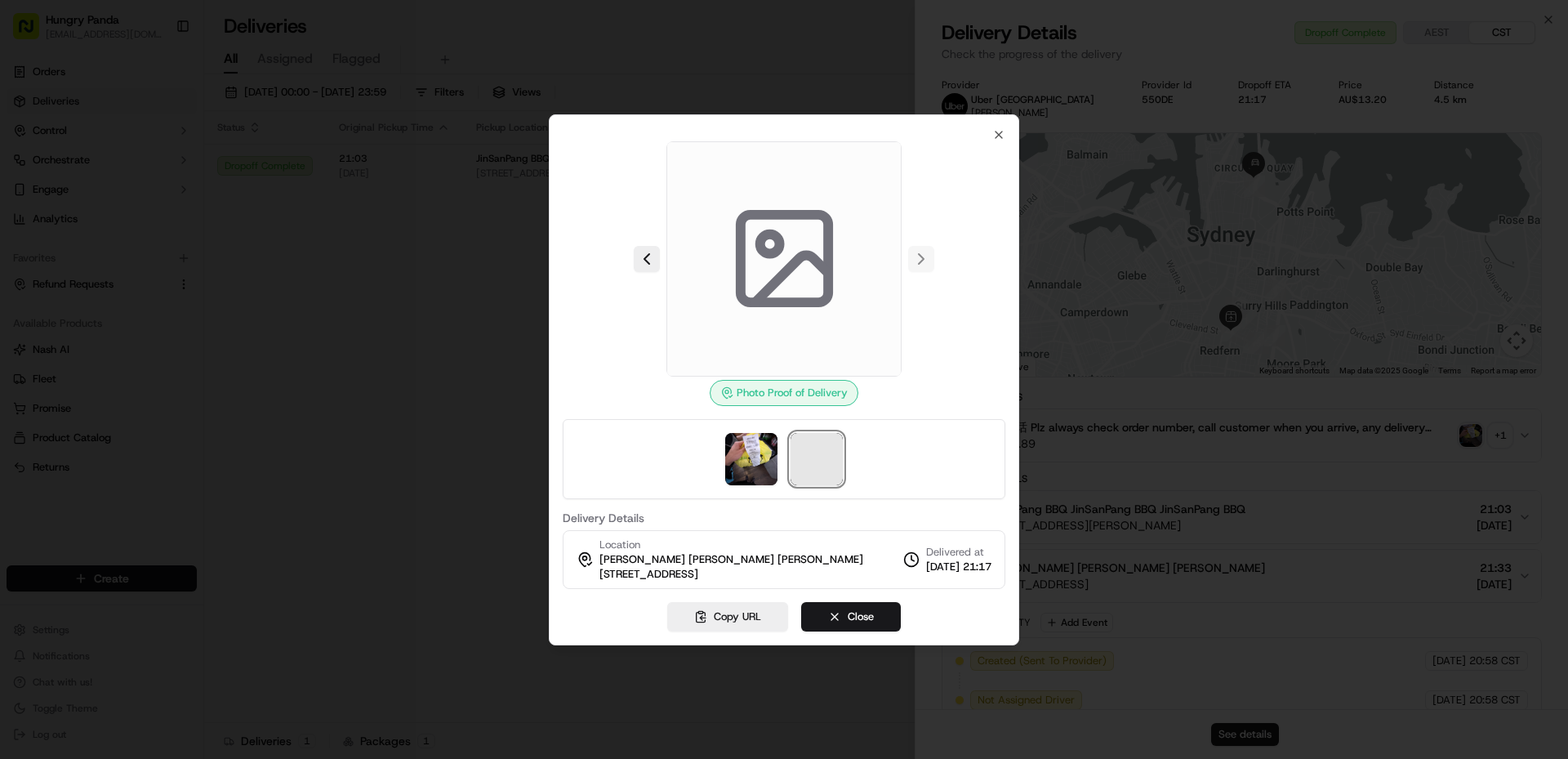
click at [818, 455] on span at bounding box center [817, 459] width 52 height 52
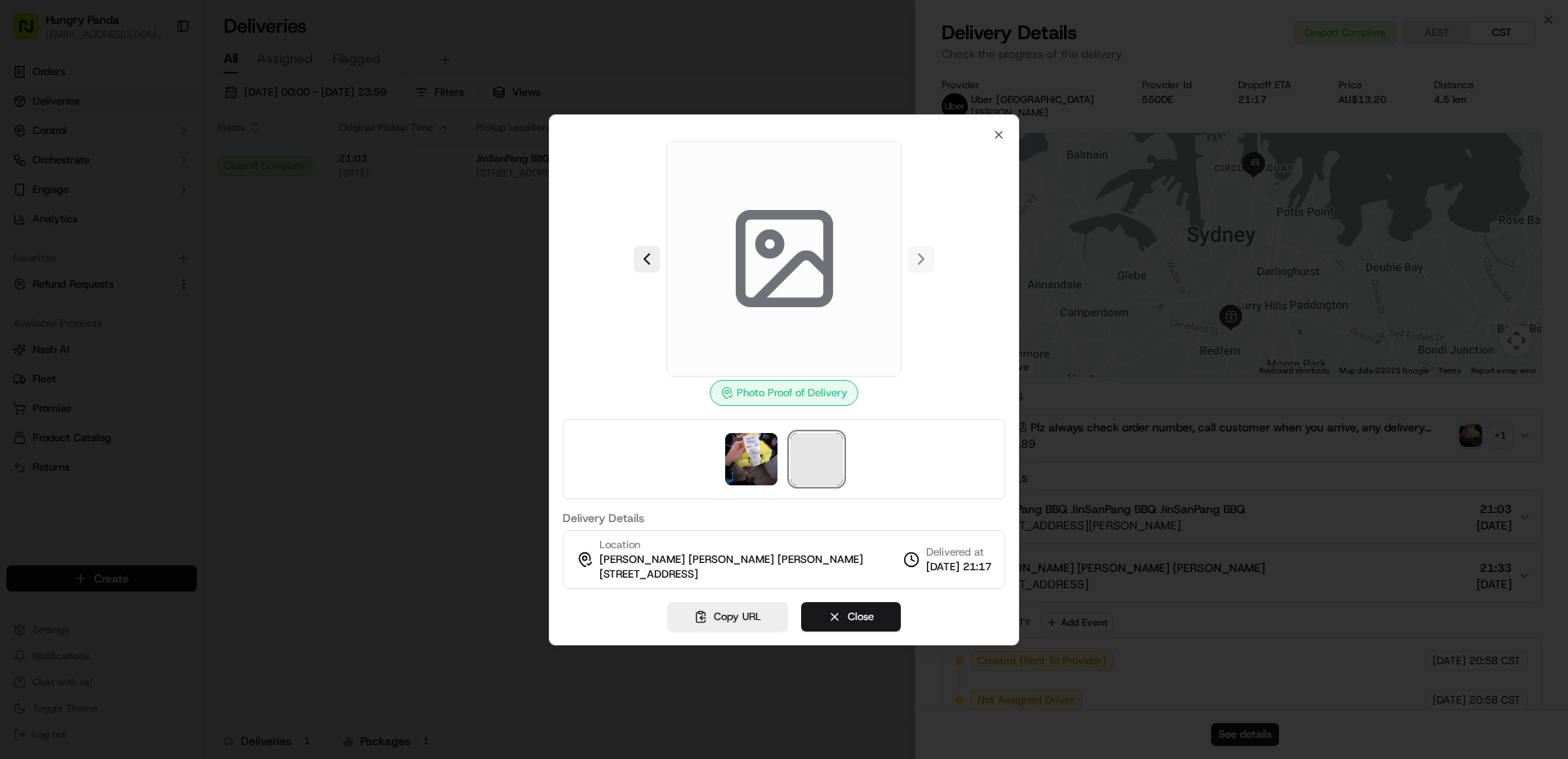
click at [818, 455] on span at bounding box center [817, 459] width 52 height 52
click at [763, 449] on img at bounding box center [751, 459] width 52 height 52
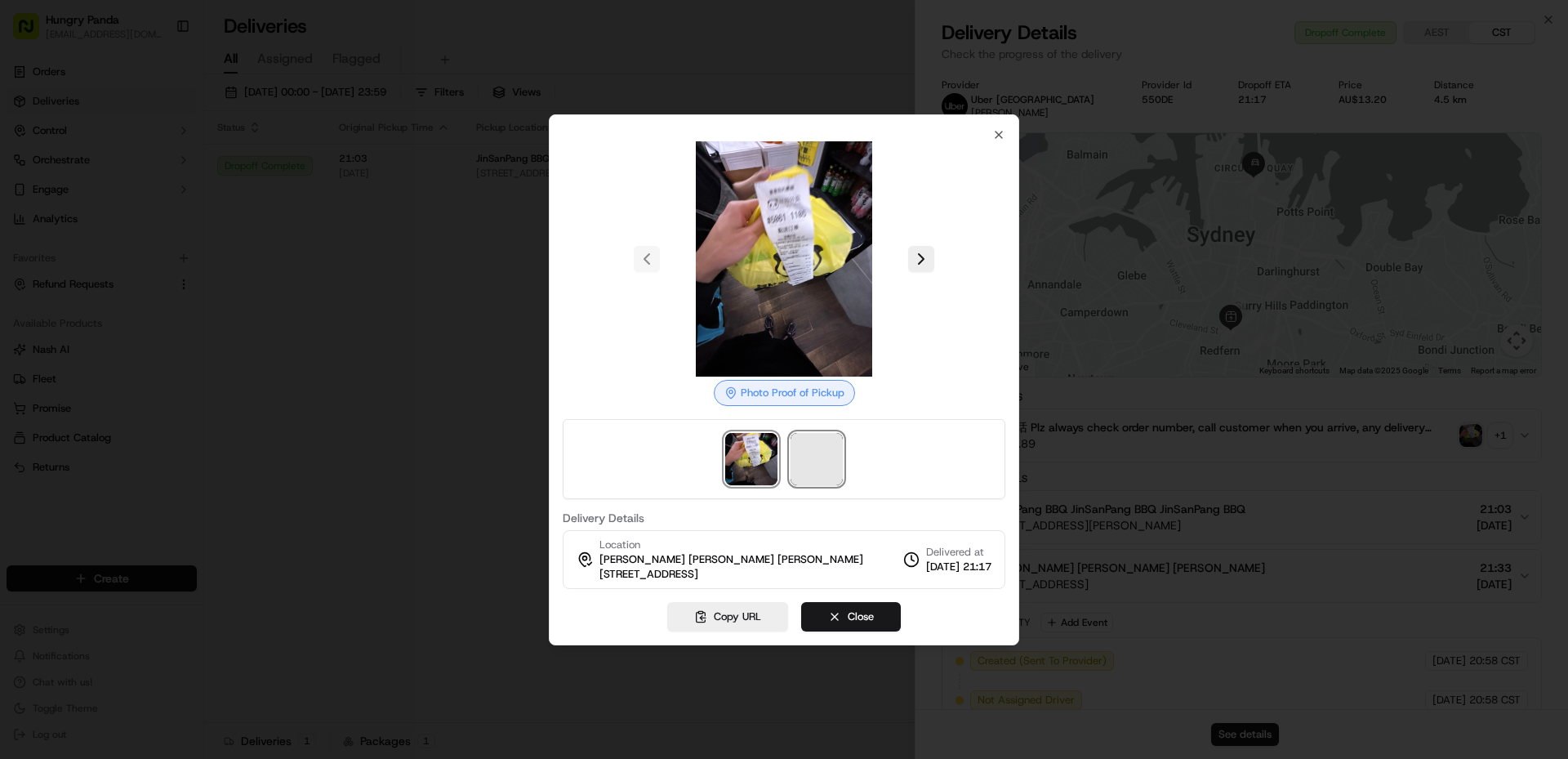
click at [813, 433] on span at bounding box center [817, 459] width 52 height 52
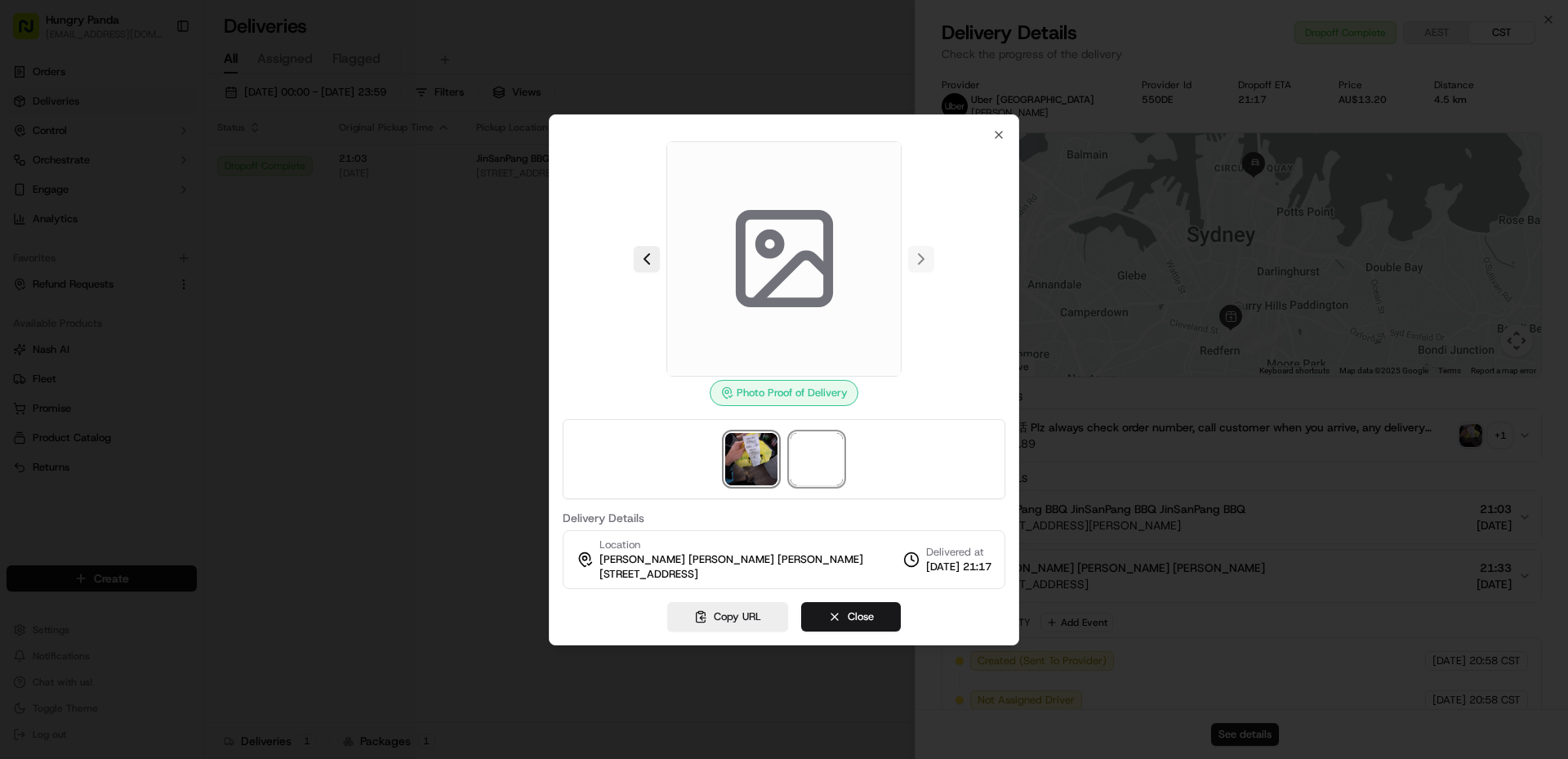
click at [766, 455] on img at bounding box center [751, 459] width 52 height 52
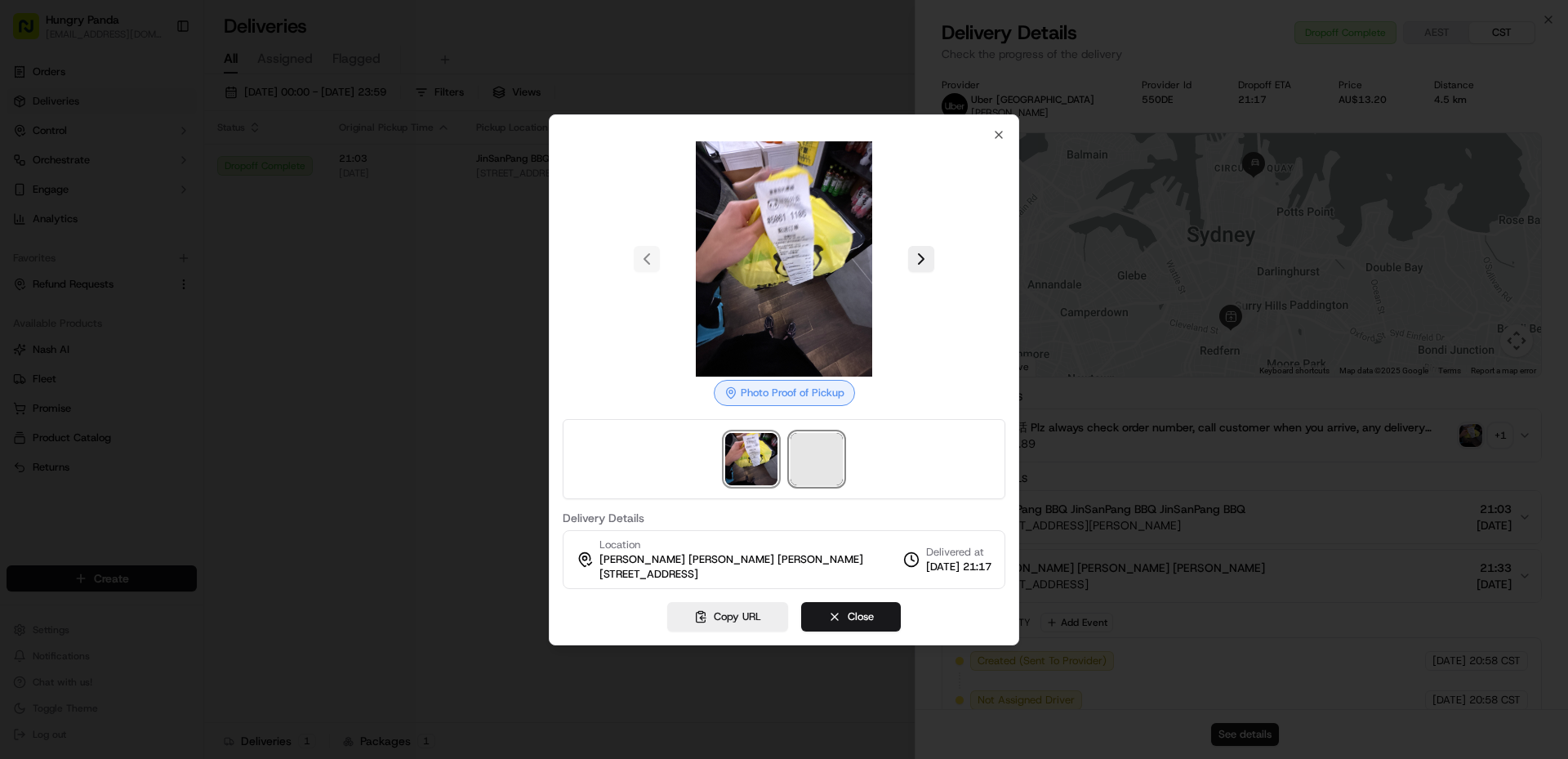
click at [819, 452] on span at bounding box center [817, 459] width 52 height 52
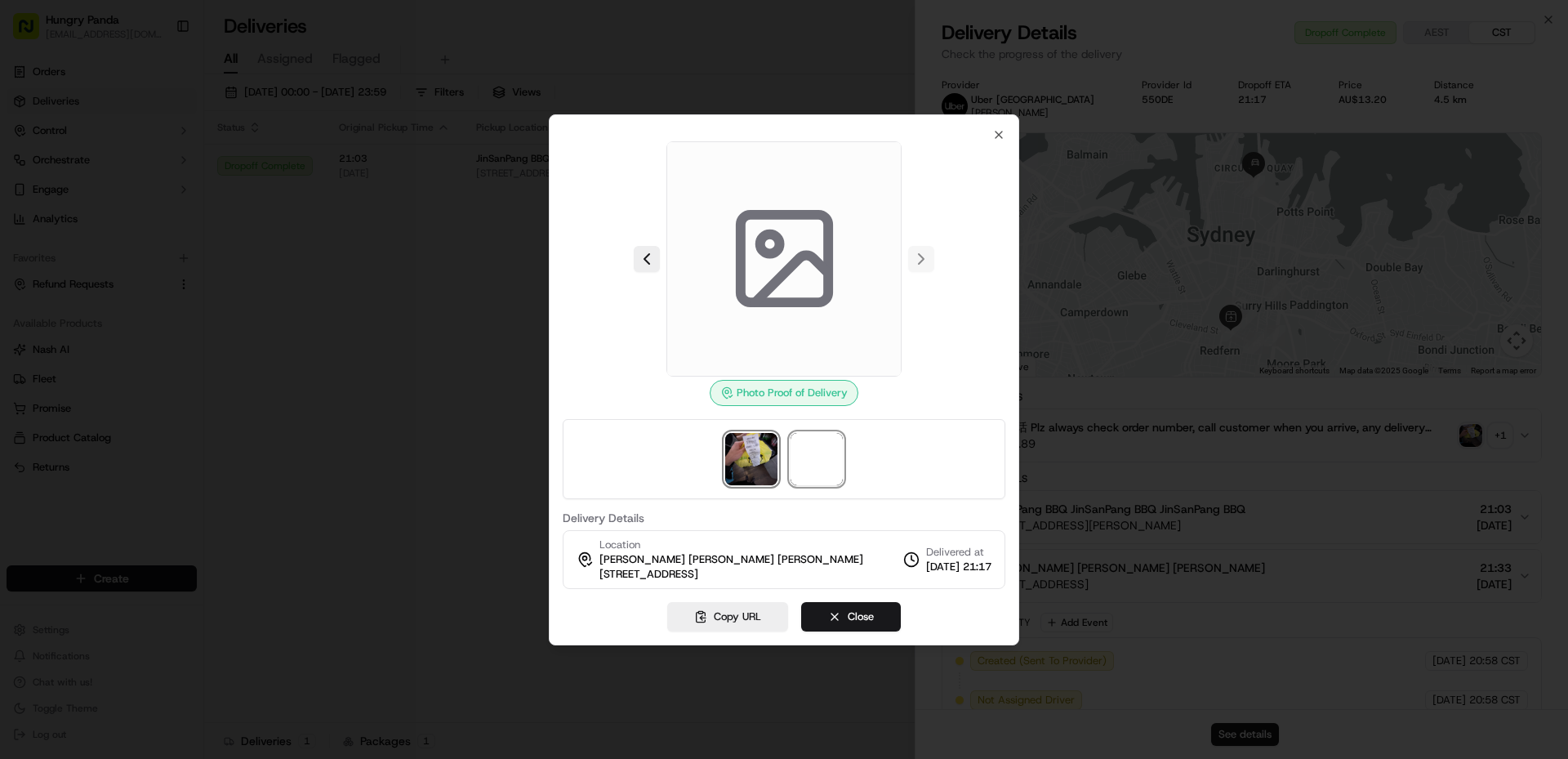
click at [758, 458] on img at bounding box center [751, 459] width 52 height 52
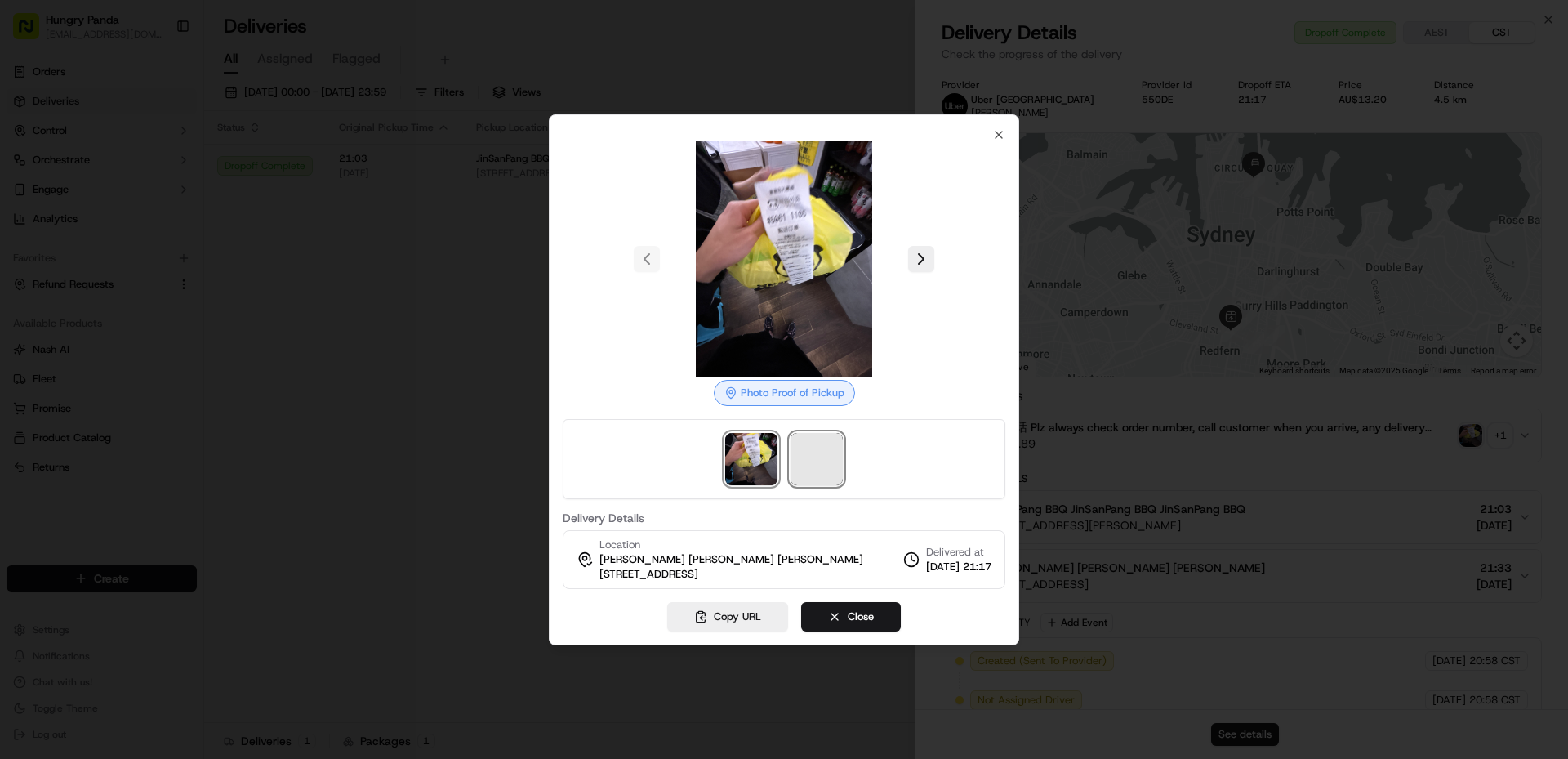
click at [818, 465] on span at bounding box center [817, 459] width 52 height 52
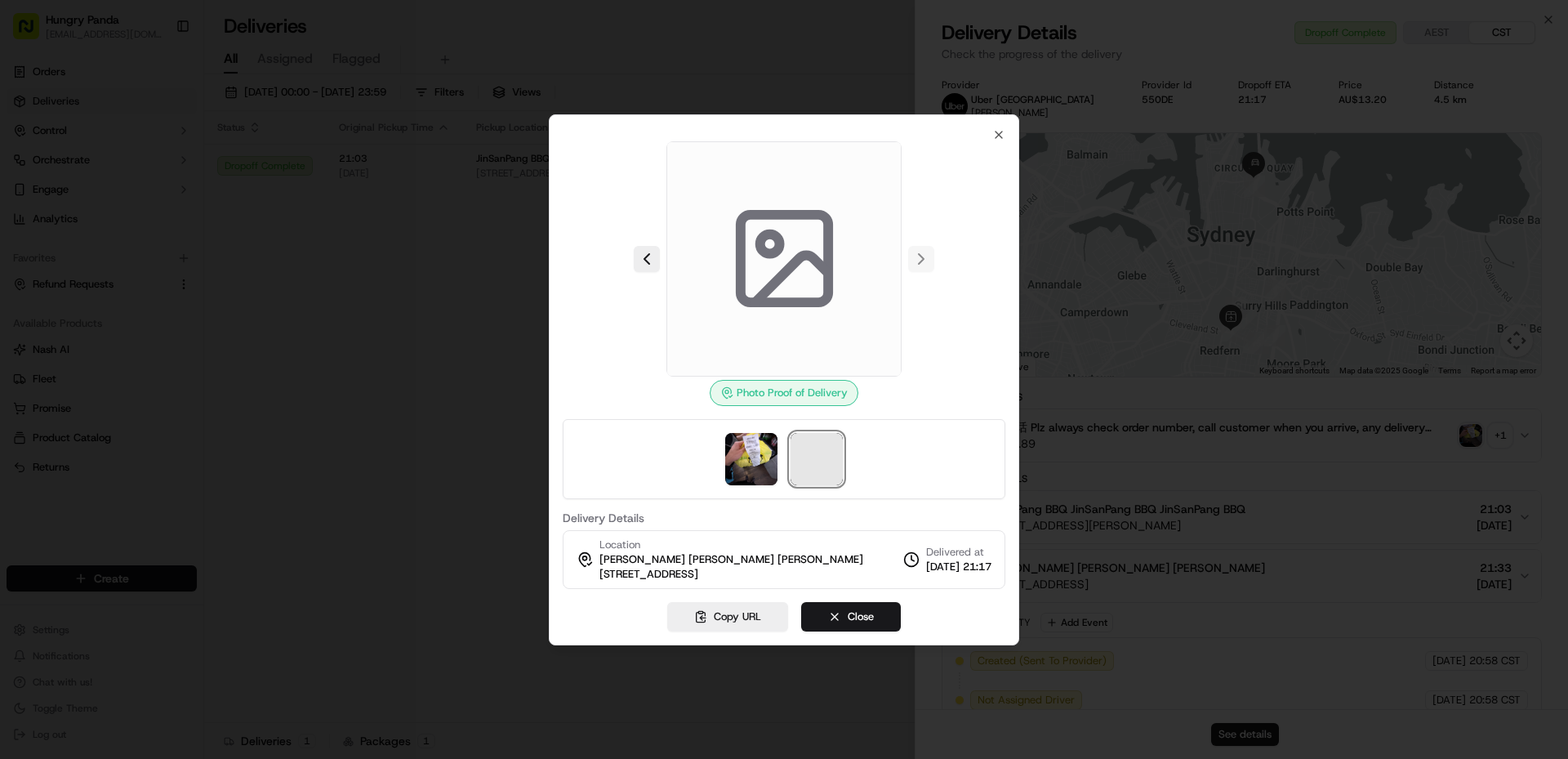
click at [818, 465] on span at bounding box center [817, 459] width 52 height 52
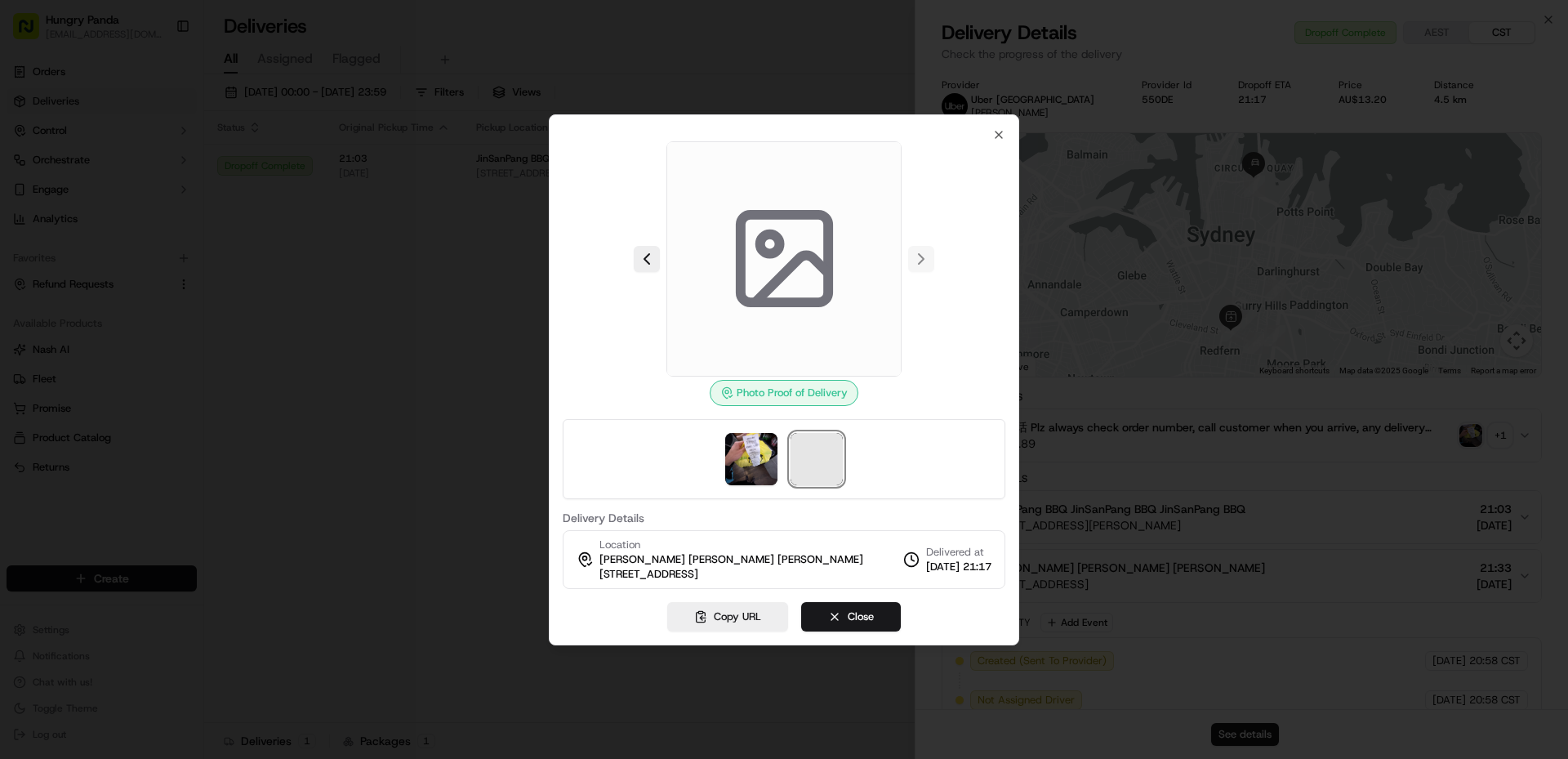
click at [818, 465] on span at bounding box center [817, 459] width 52 height 52
click at [819, 458] on span at bounding box center [817, 459] width 52 height 52
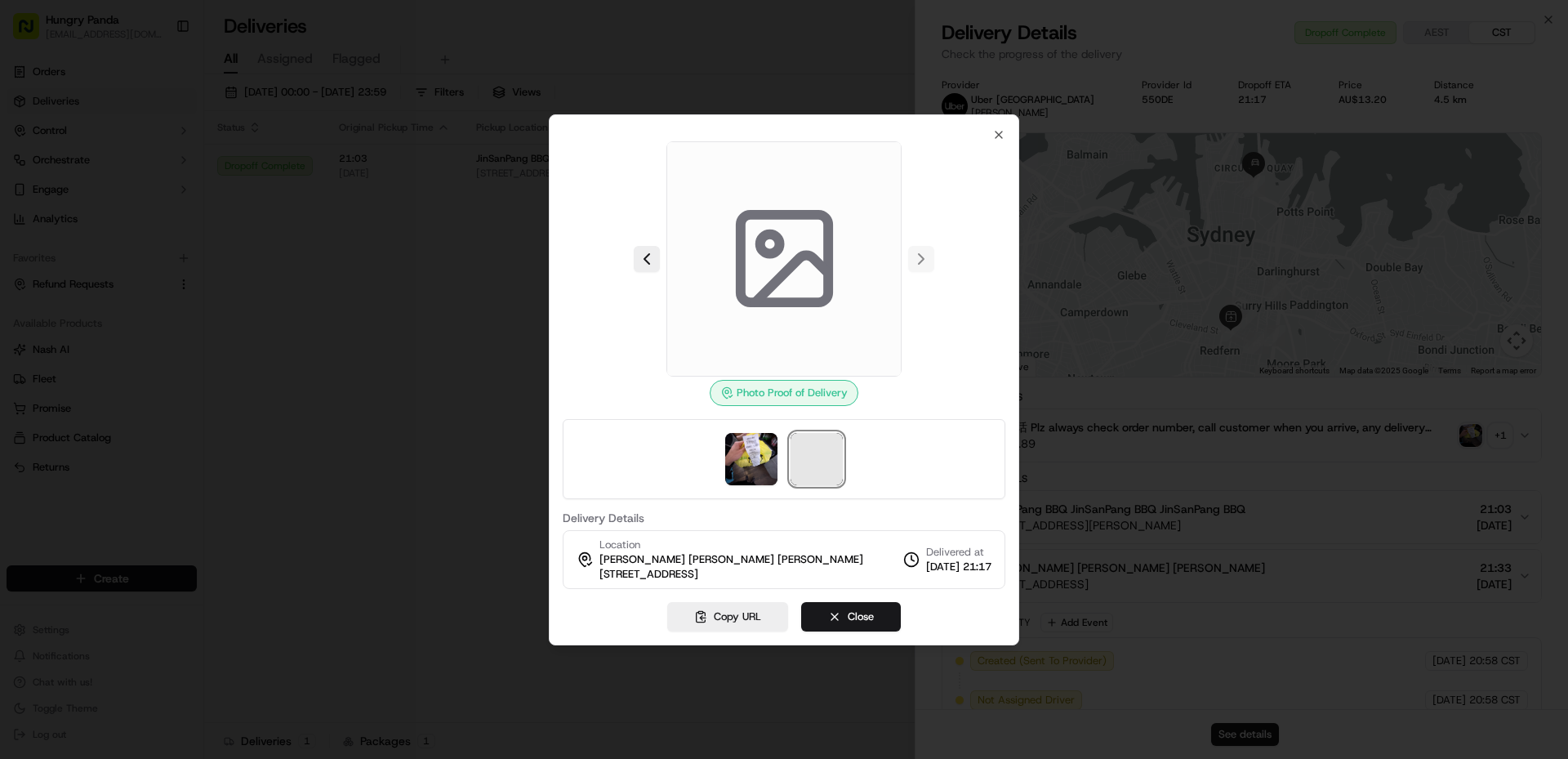
click at [819, 458] on span at bounding box center [817, 459] width 52 height 52
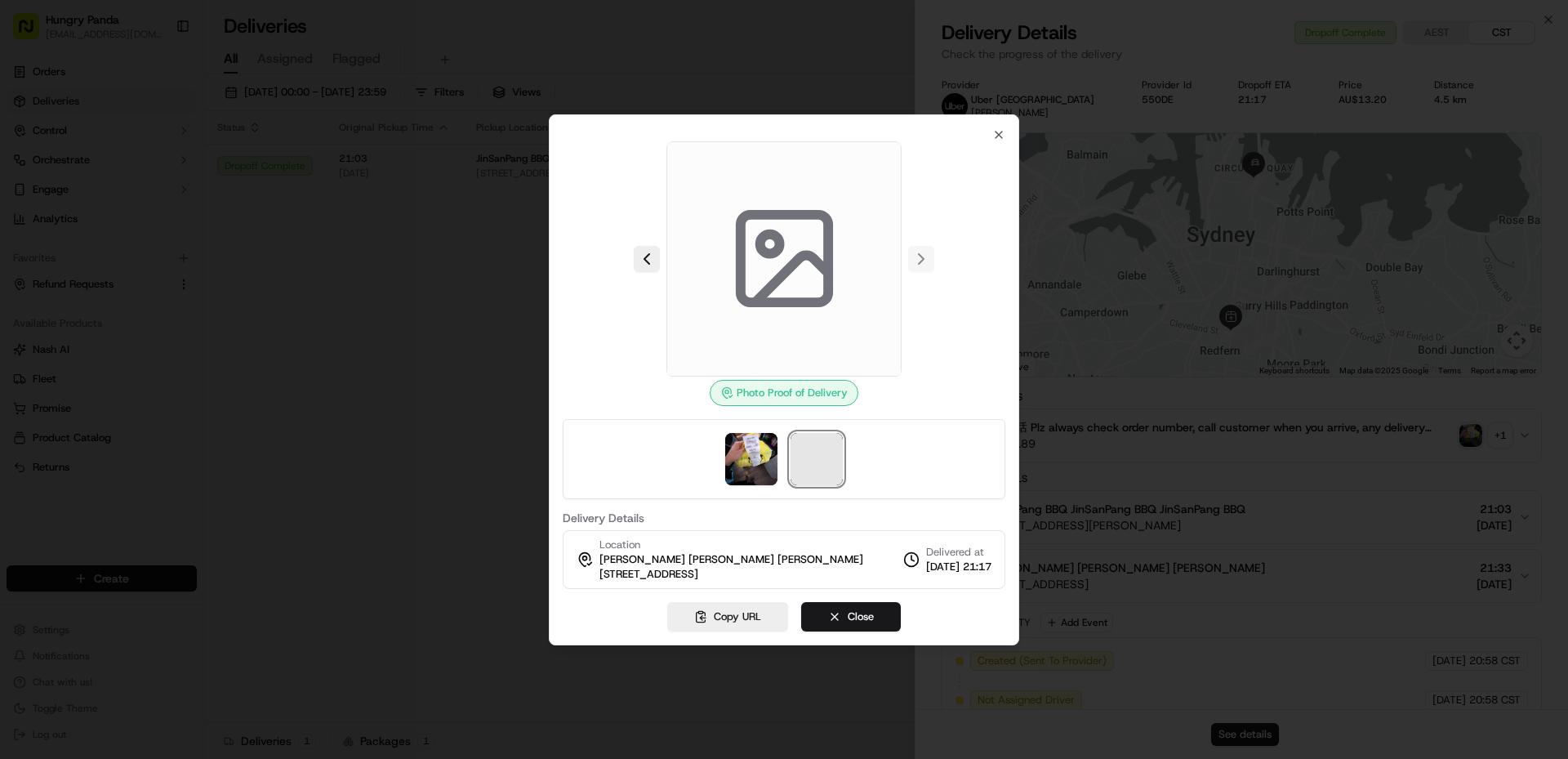
click at [819, 458] on span at bounding box center [817, 459] width 52 height 52
click at [819, 457] on span at bounding box center [817, 459] width 52 height 52
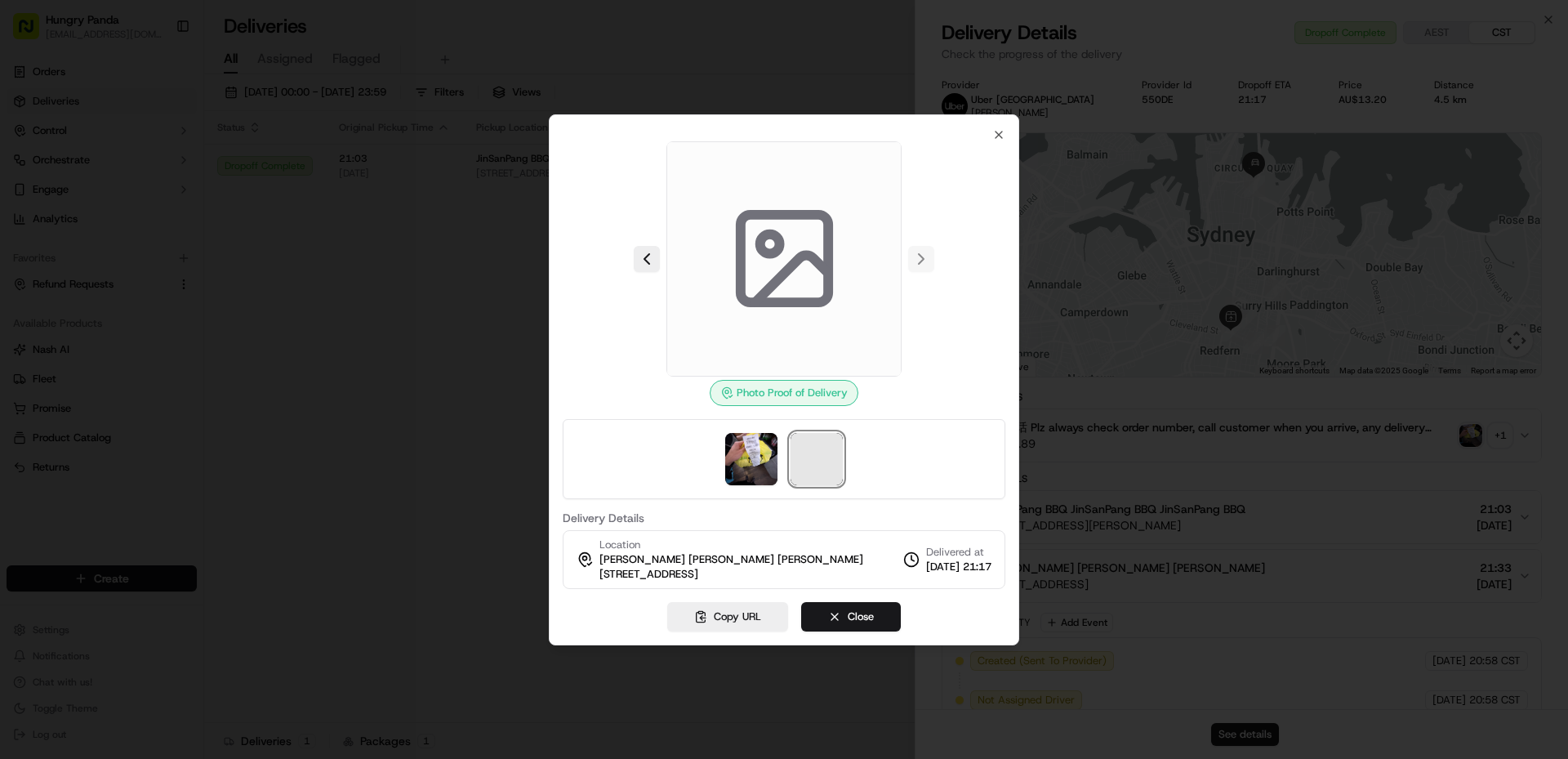
click at [819, 457] on span at bounding box center [817, 459] width 52 height 52
click at [819, 476] on span at bounding box center [817, 459] width 52 height 52
click at [823, 481] on span at bounding box center [817, 459] width 52 height 52
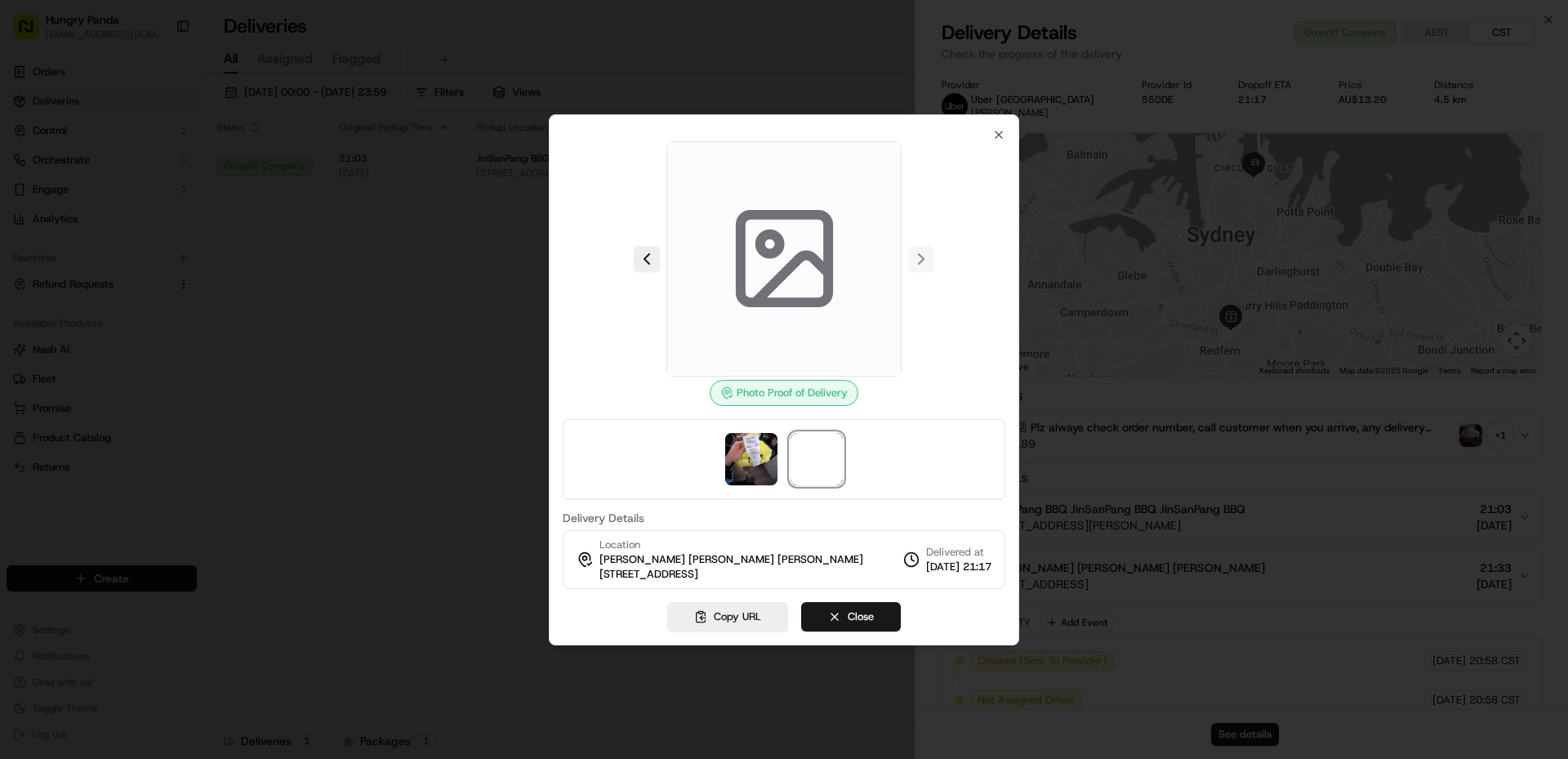
click at [826, 494] on div at bounding box center [784, 459] width 443 height 80
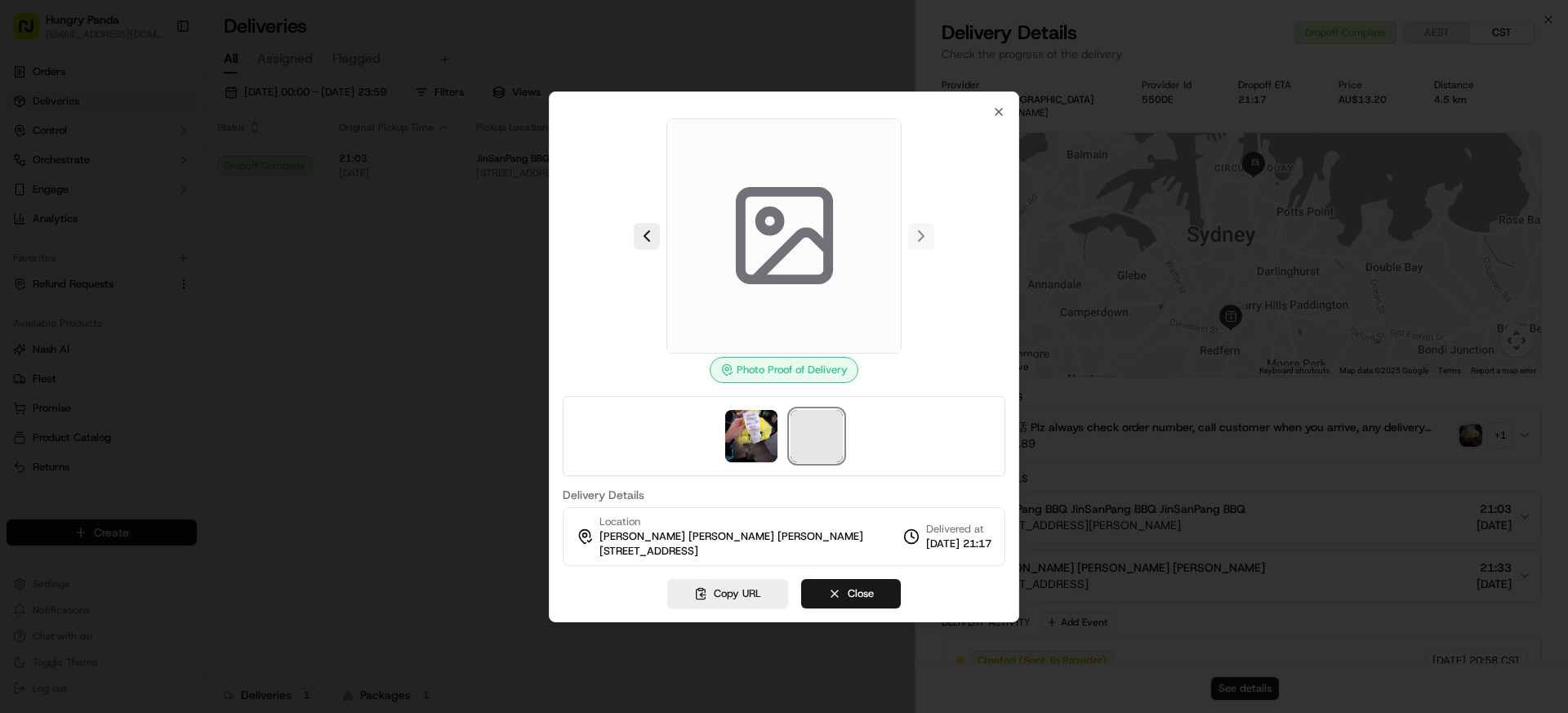
click at [815, 440] on span at bounding box center [817, 436] width 52 height 52
click at [756, 425] on img at bounding box center [751, 436] width 52 height 52
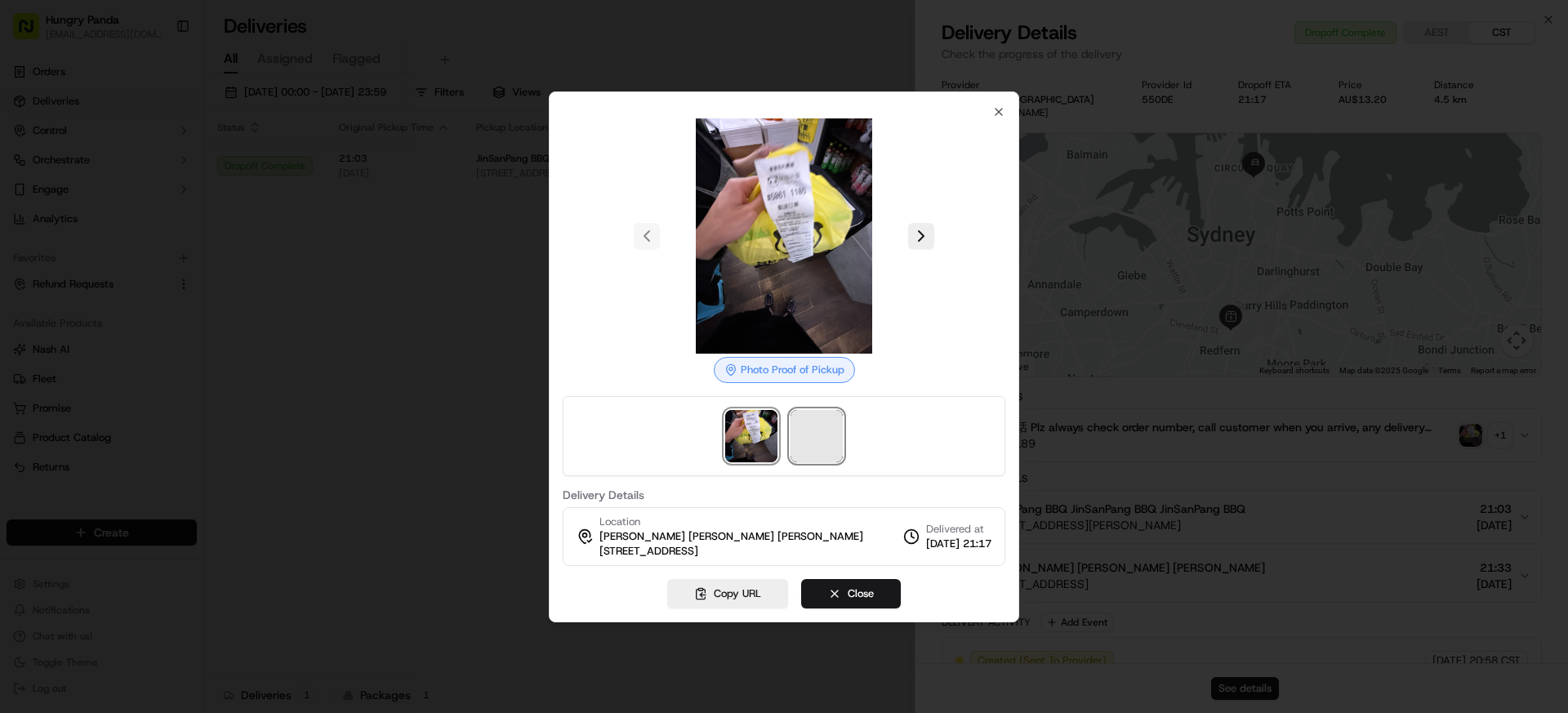
click at [821, 432] on span at bounding box center [817, 436] width 52 height 52
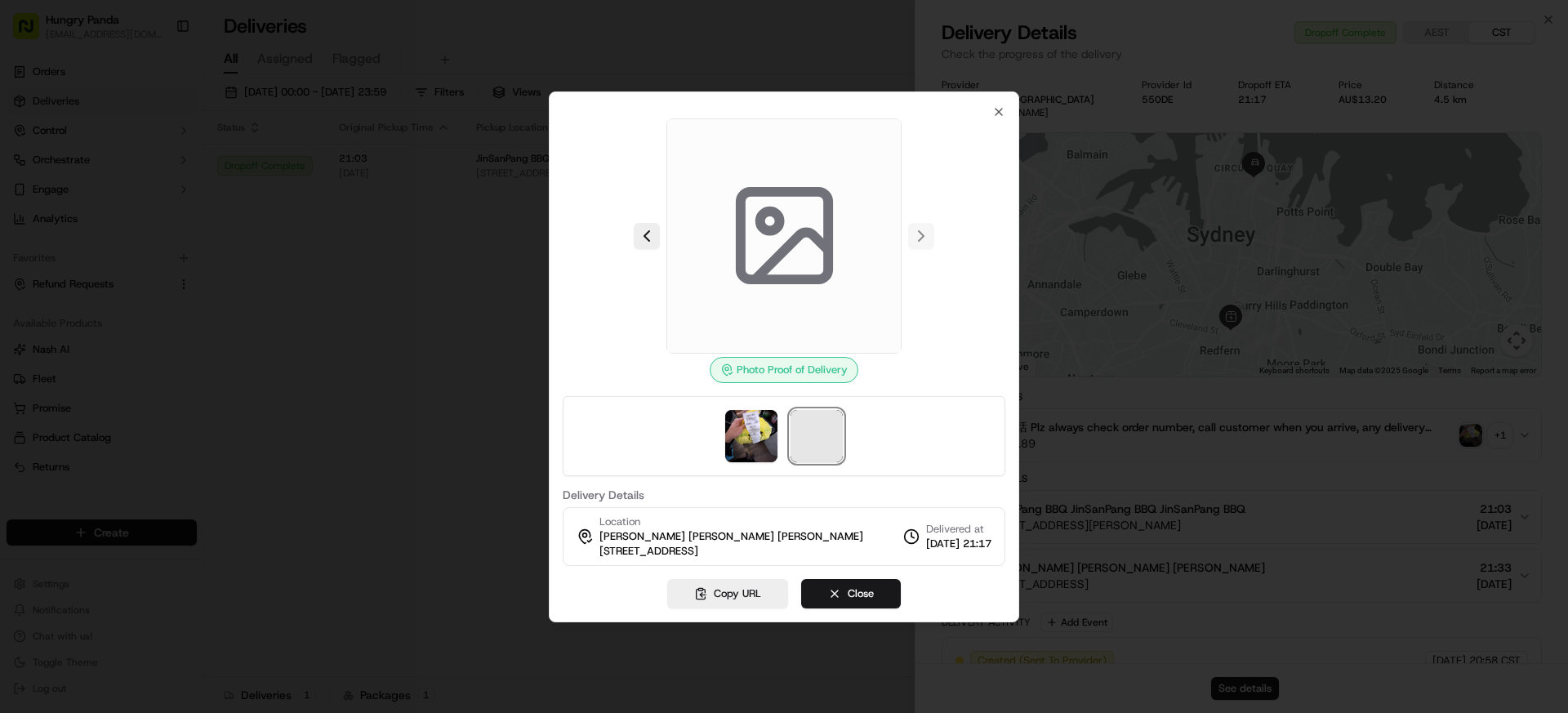
click at [823, 422] on span at bounding box center [817, 436] width 52 height 52
click at [745, 438] on img at bounding box center [751, 436] width 52 height 52
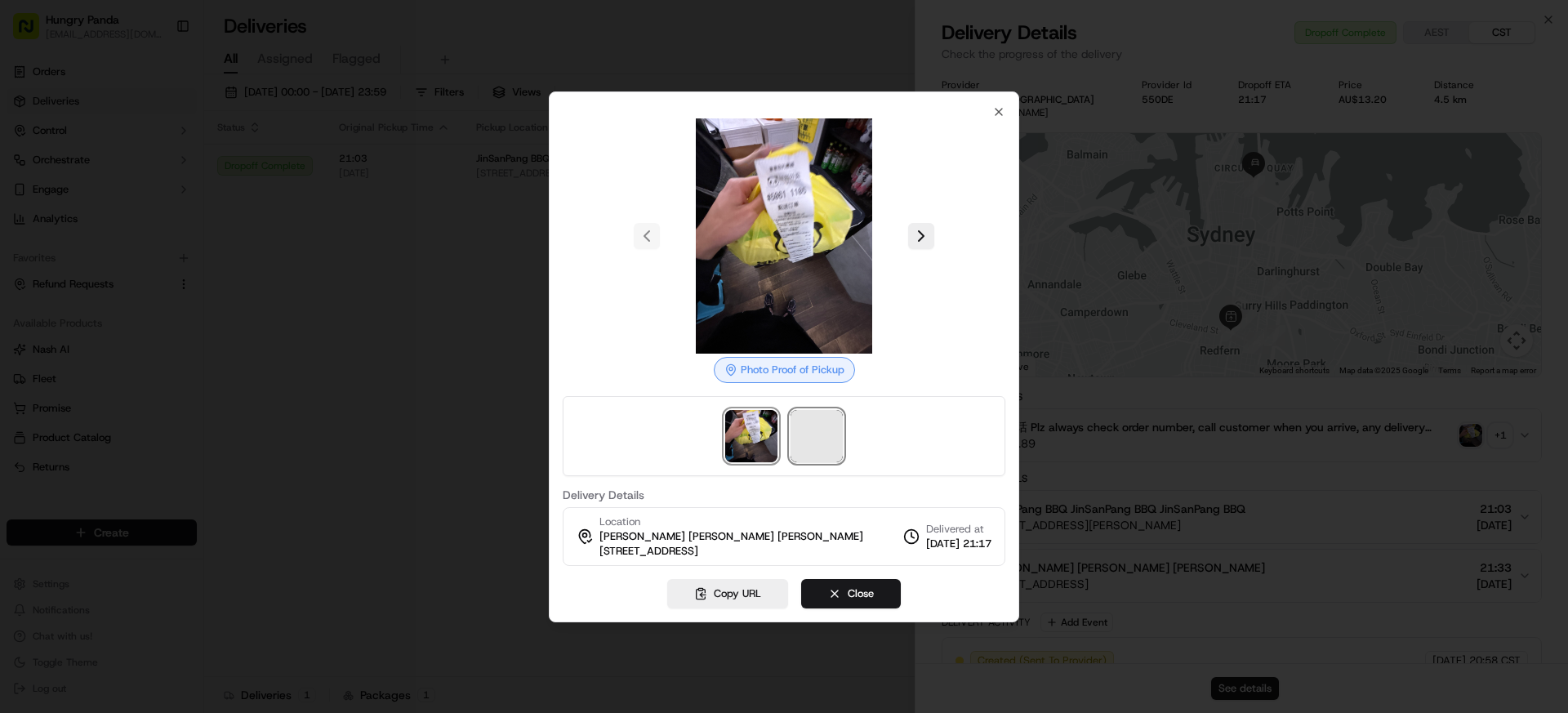
click at [810, 442] on span at bounding box center [817, 436] width 52 height 52
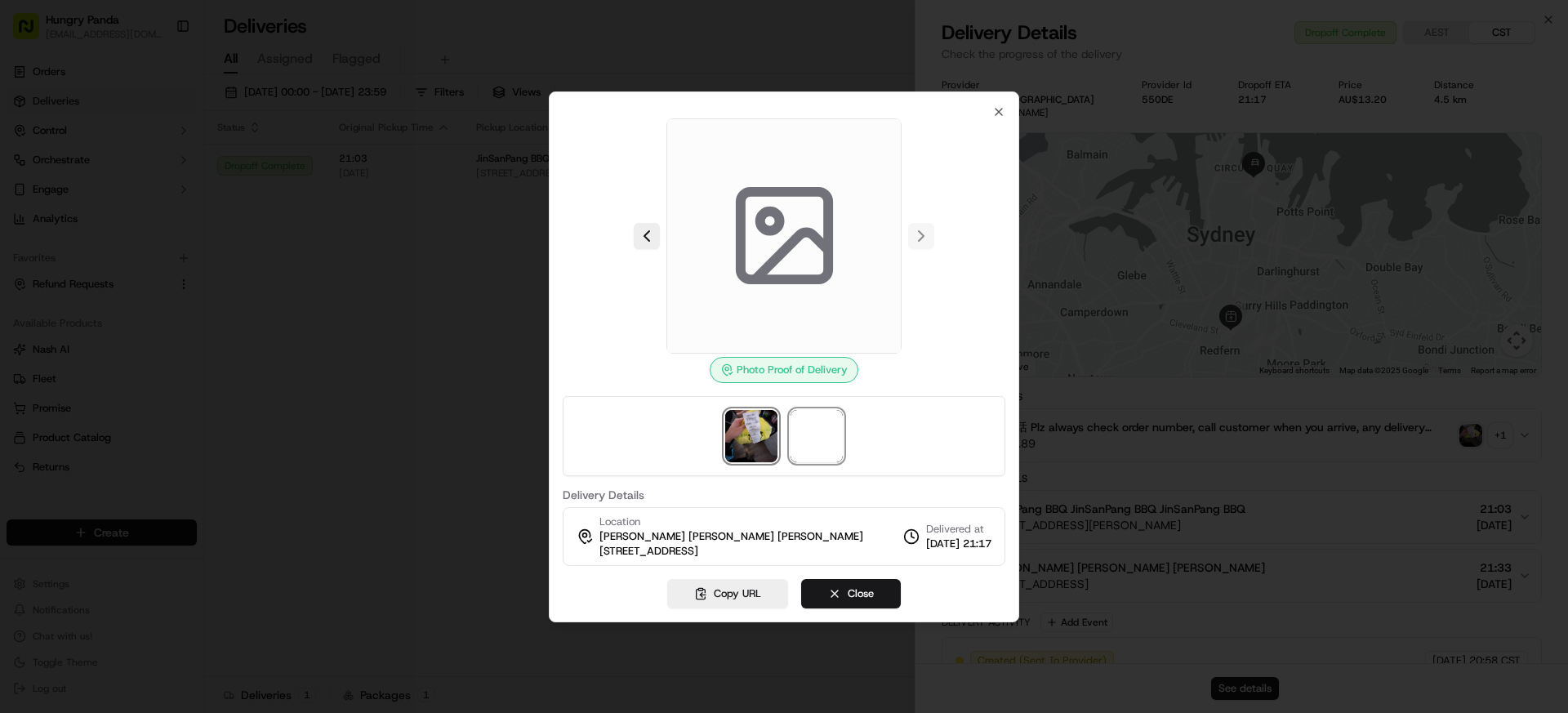
click at [746, 433] on img at bounding box center [751, 436] width 52 height 52
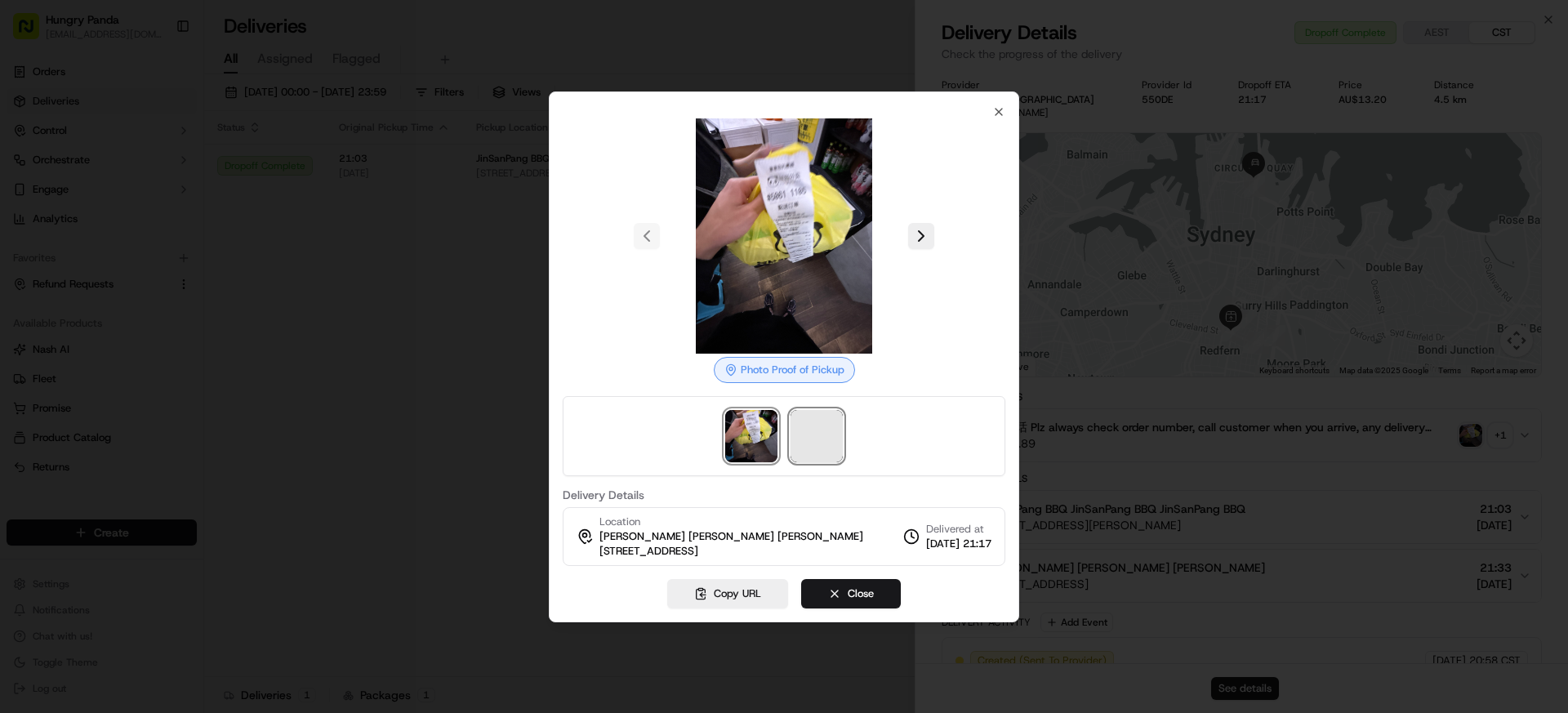
click at [795, 425] on span at bounding box center [817, 436] width 52 height 52
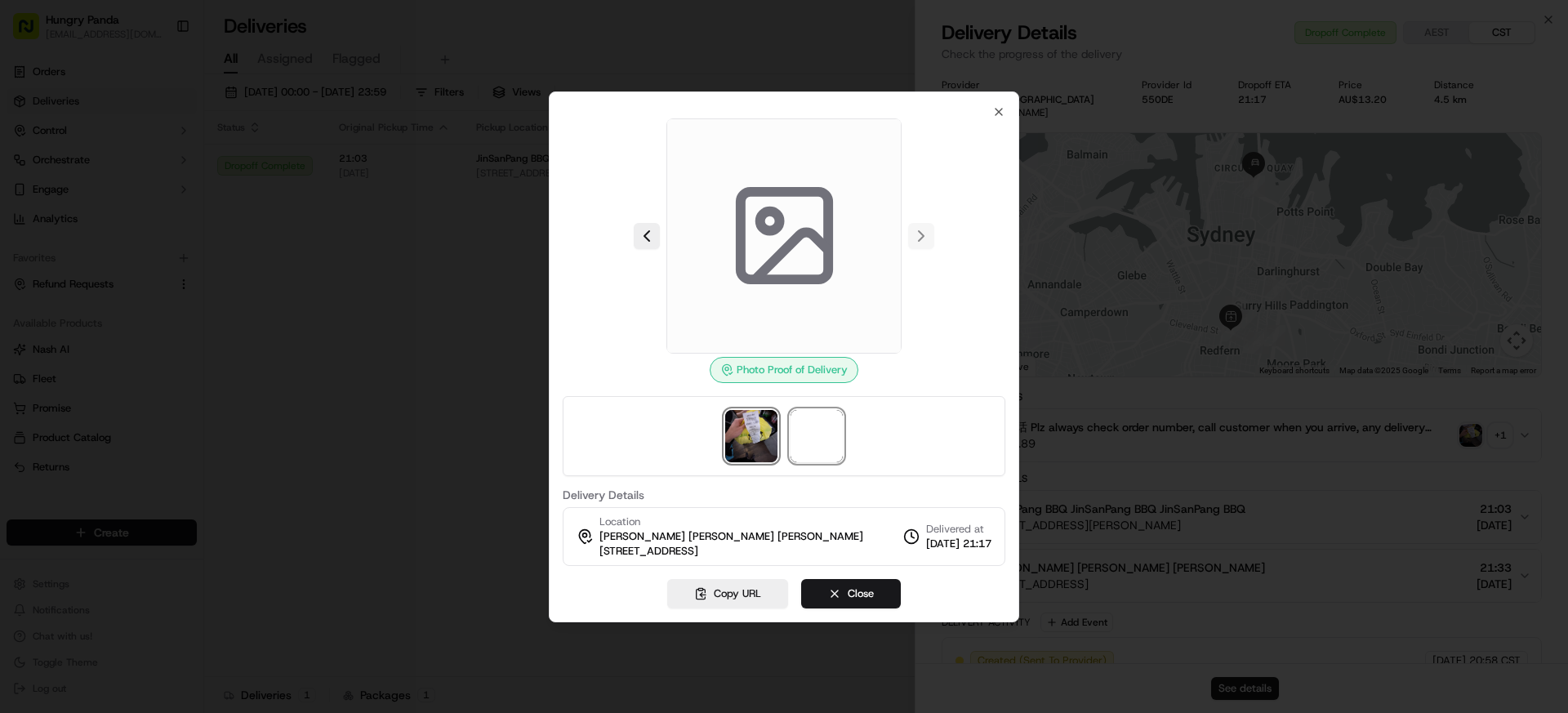
click at [760, 434] on img at bounding box center [751, 436] width 52 height 52
click at [760, 431] on img at bounding box center [751, 436] width 52 height 52
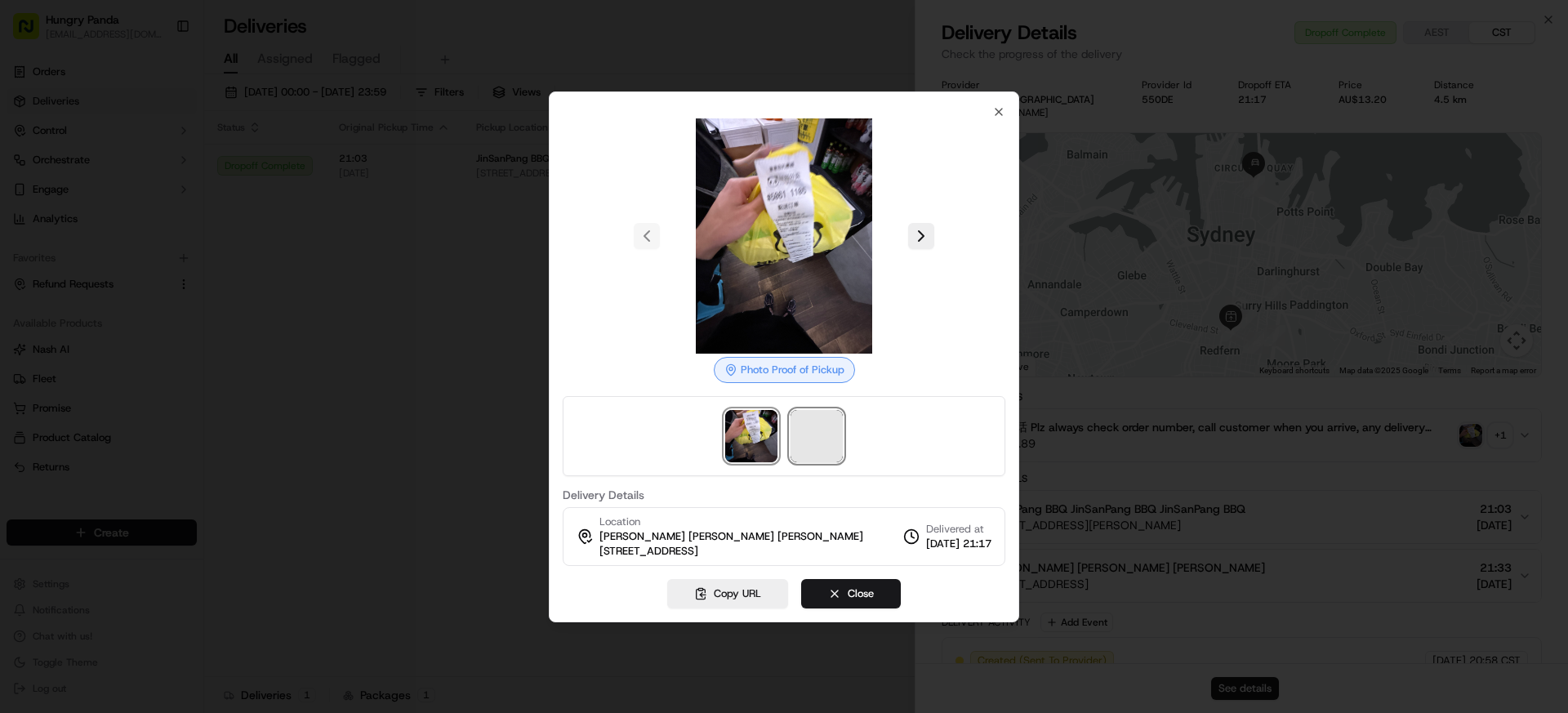
click at [816, 425] on span at bounding box center [817, 436] width 52 height 52
